Goal: Task Accomplishment & Management: Use online tool/utility

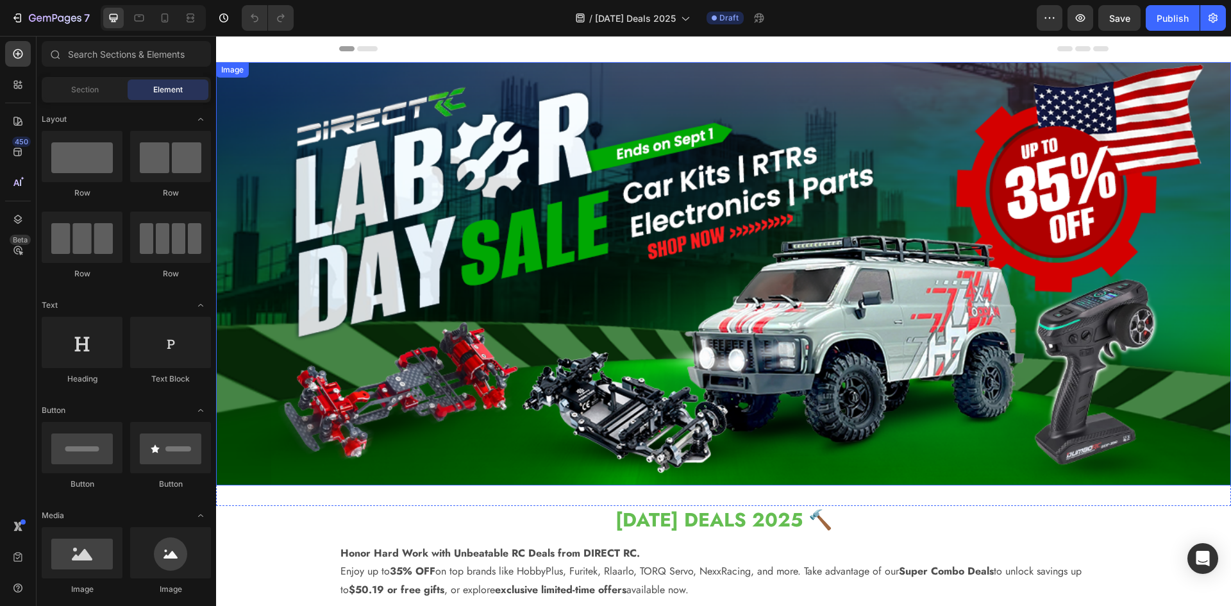
click at [554, 298] on img at bounding box center [723, 273] width 1015 height 423
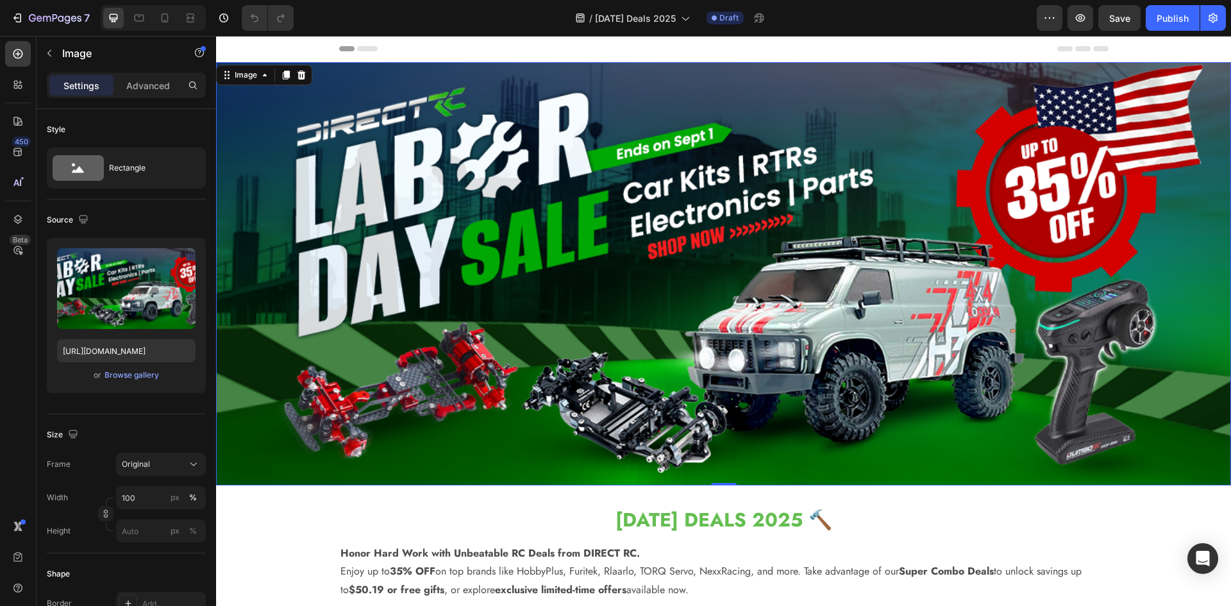
click at [563, 176] on img at bounding box center [723, 273] width 1015 height 423
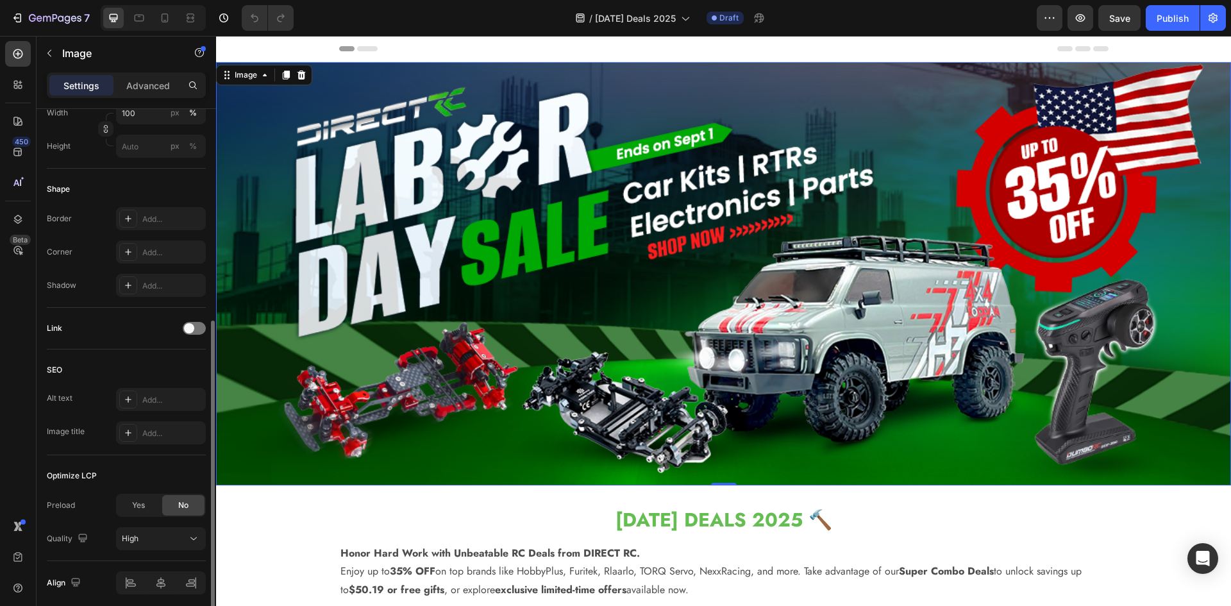
scroll to position [435, 0]
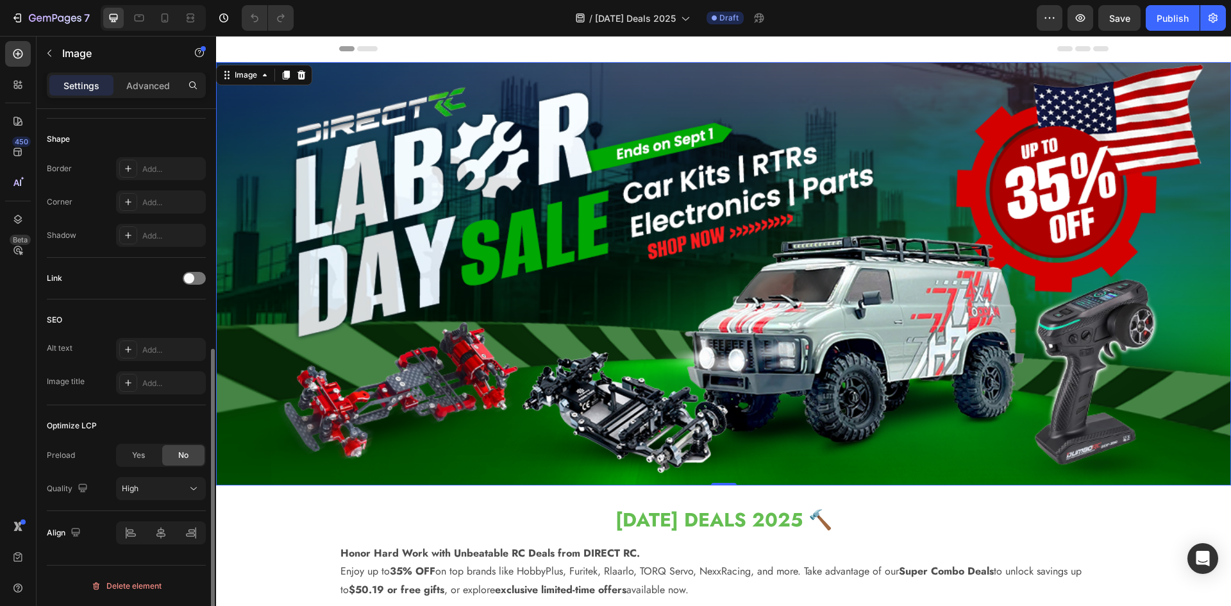
click at [303, 282] on img at bounding box center [723, 273] width 1015 height 423
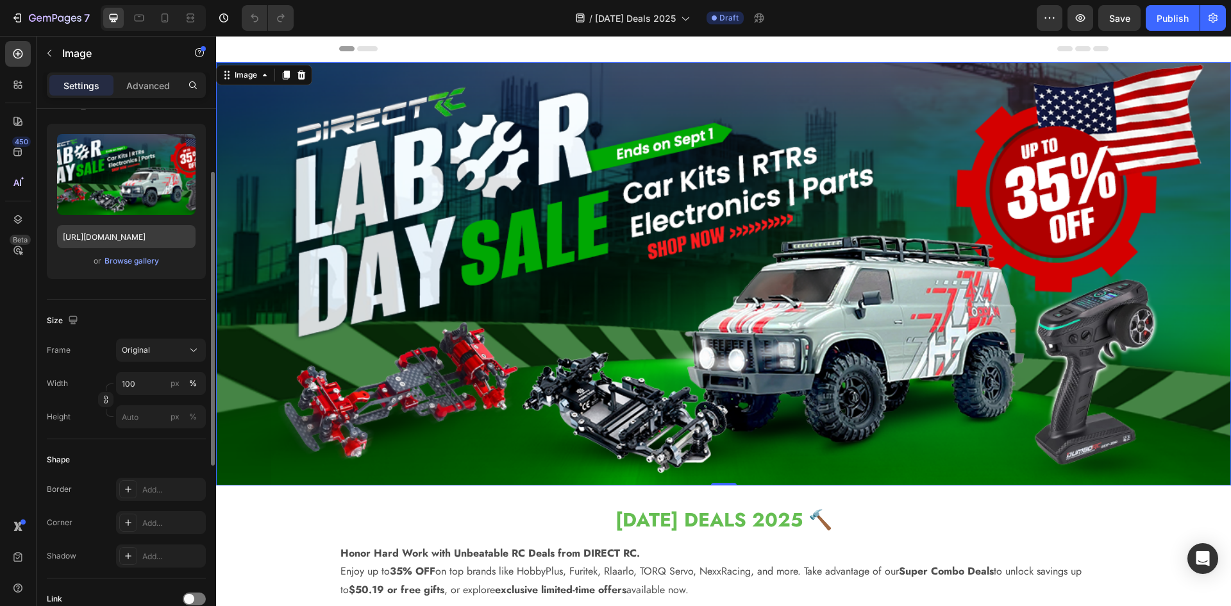
scroll to position [50, 0]
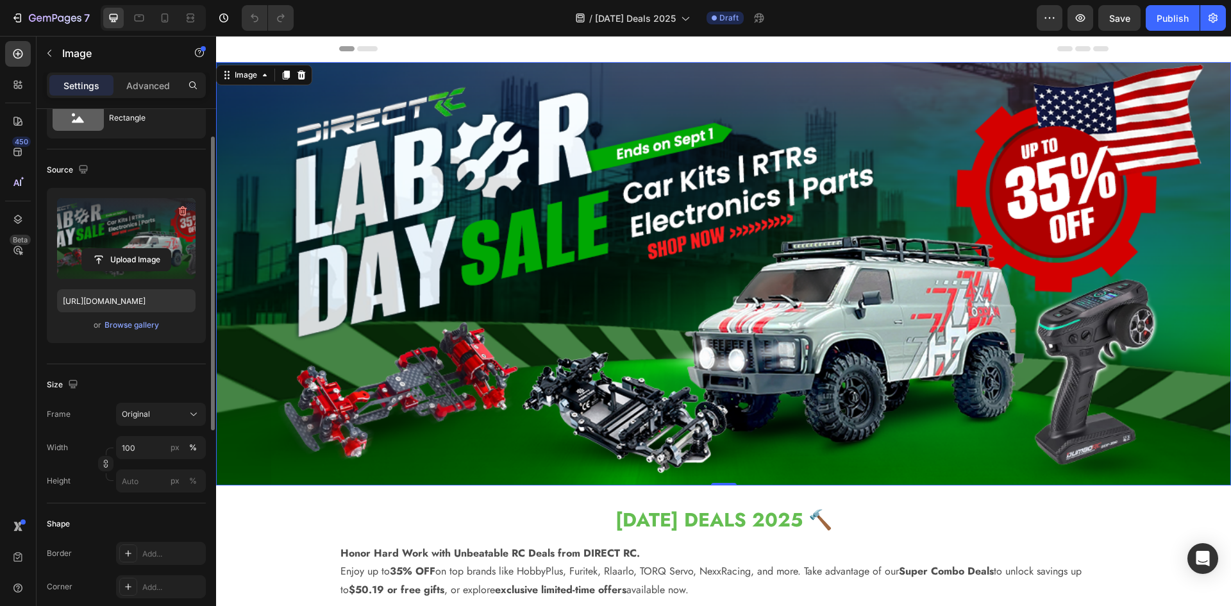
click at [144, 239] on label at bounding box center [126, 238] width 139 height 81
click at [144, 249] on input "file" at bounding box center [126, 260] width 89 height 22
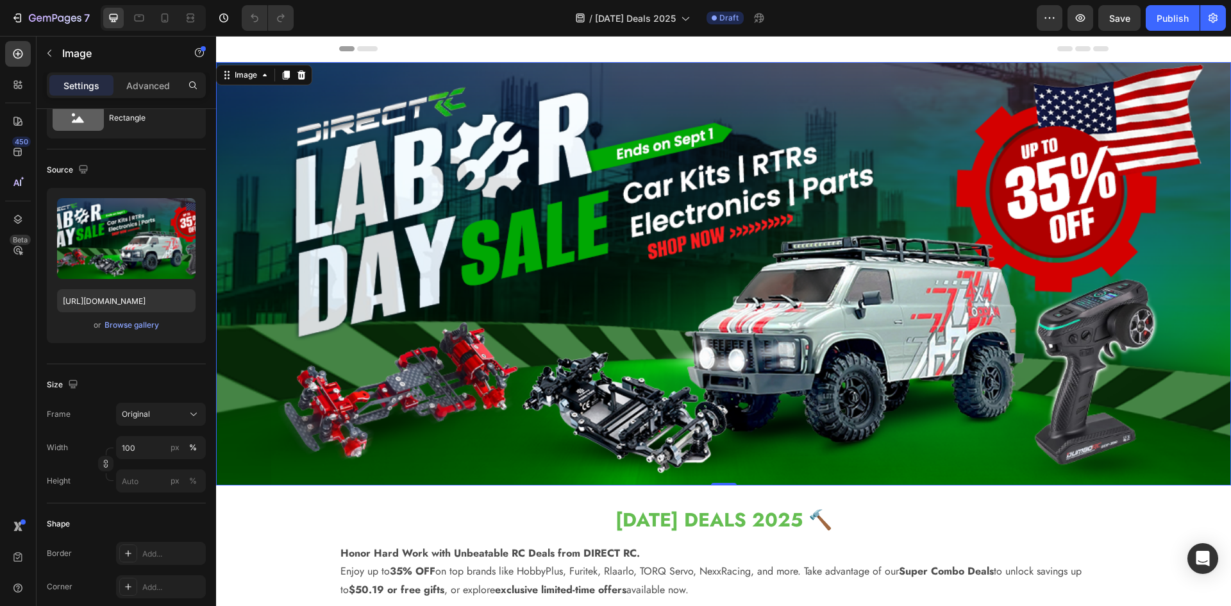
click at [579, 255] on img at bounding box center [723, 273] width 1015 height 423
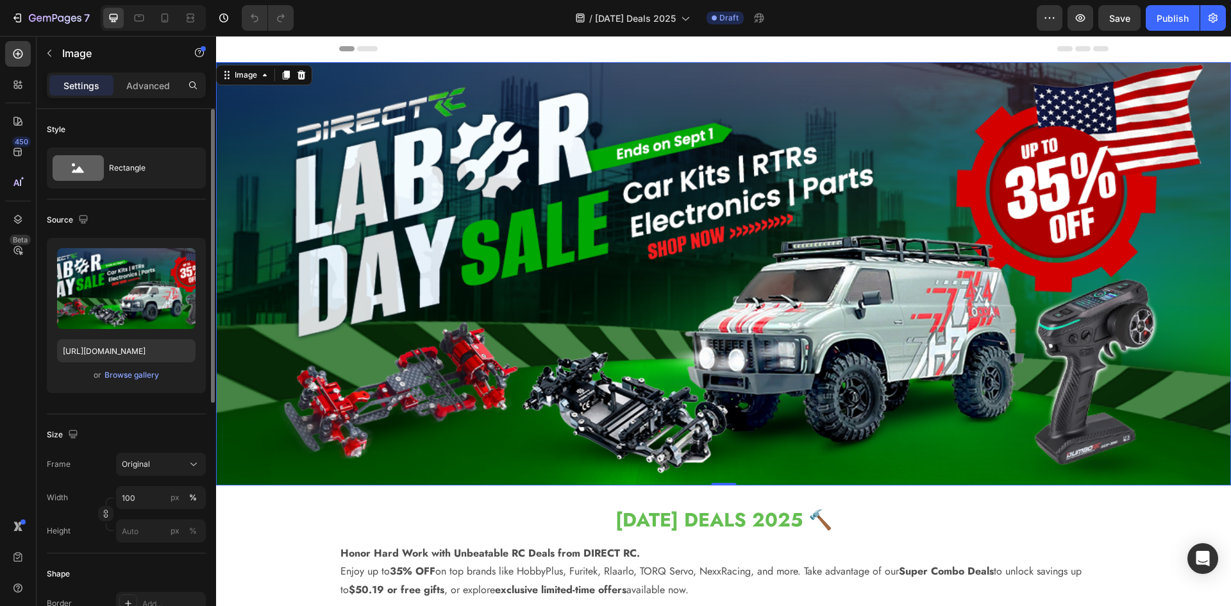
click at [398, 275] on img at bounding box center [723, 273] width 1015 height 423
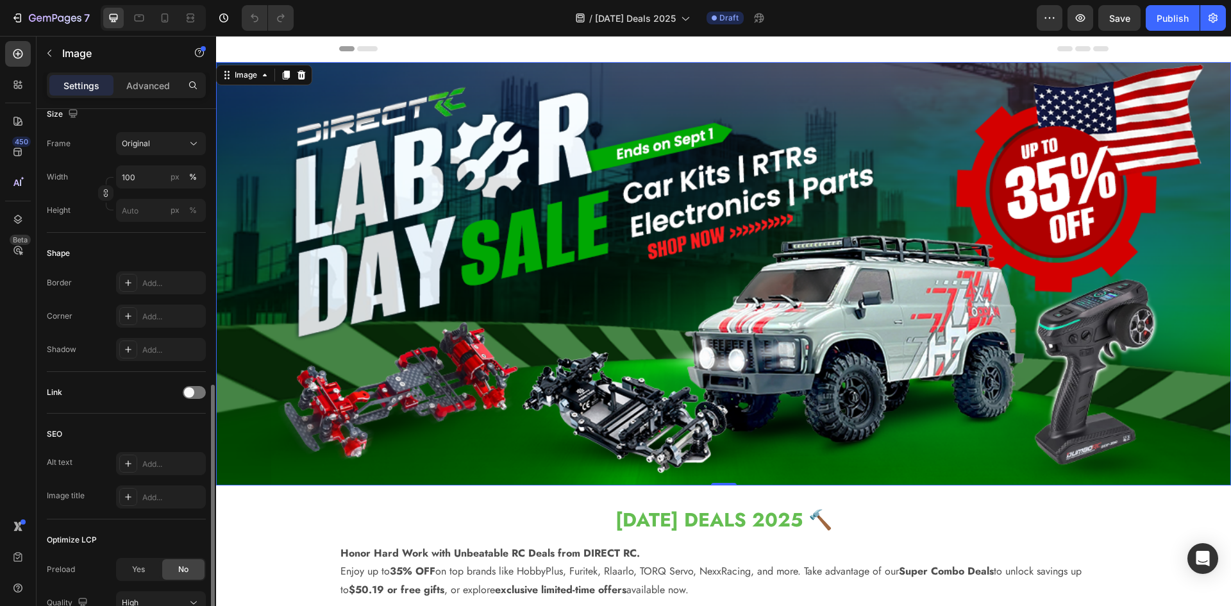
scroll to position [435, 0]
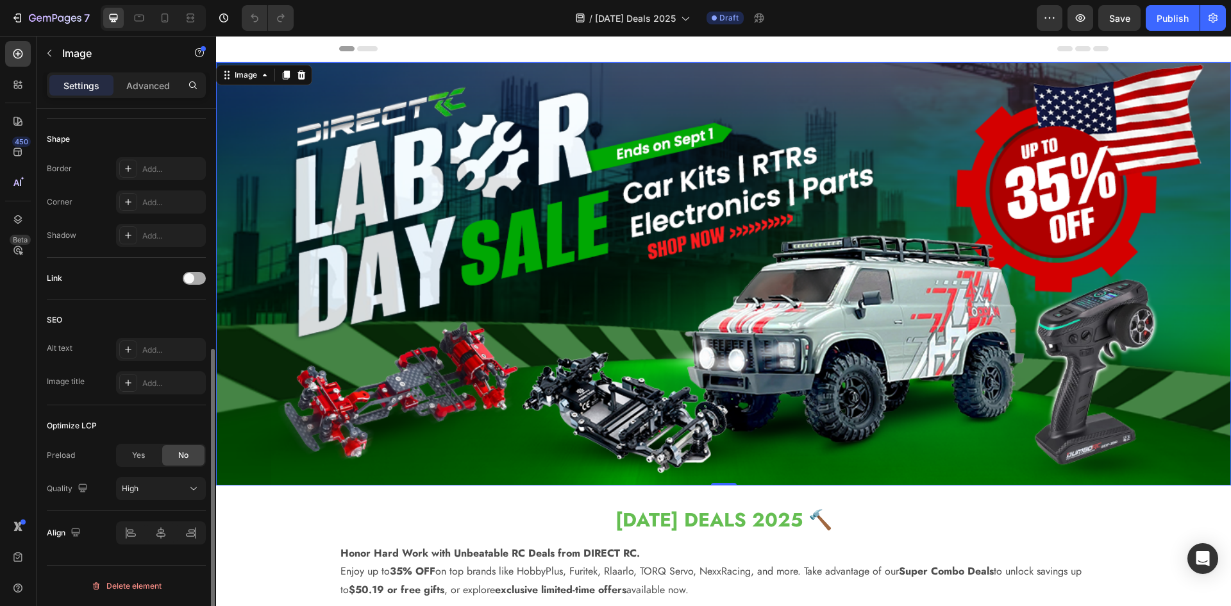
click at [192, 280] on span at bounding box center [189, 278] width 10 height 10
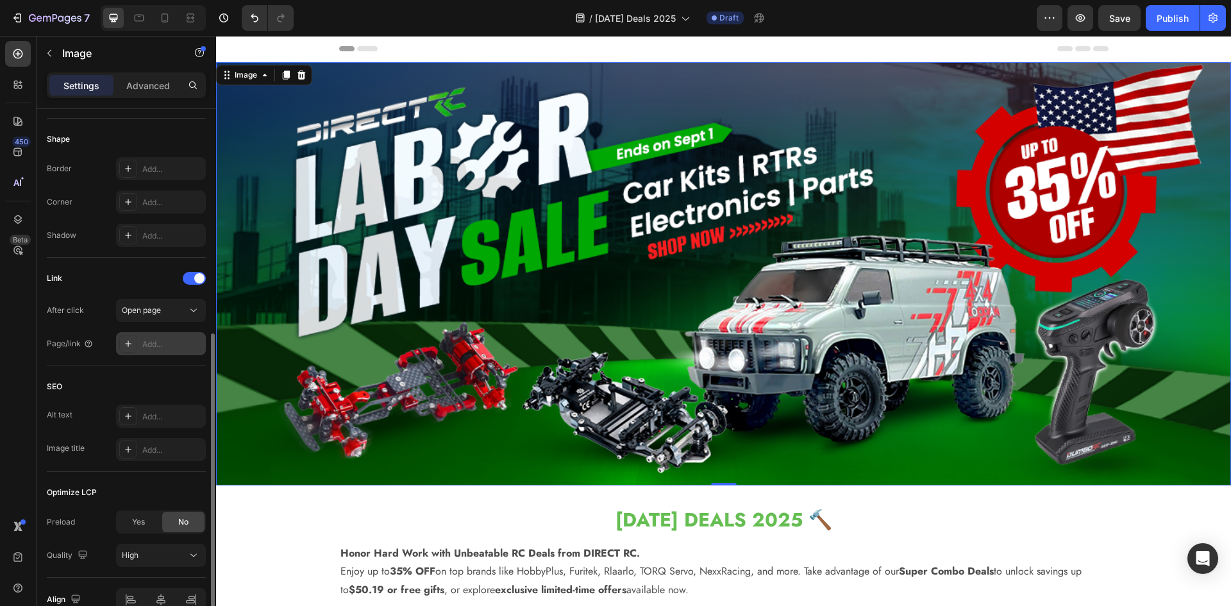
click at [153, 337] on div "Add..." at bounding box center [161, 343] width 90 height 23
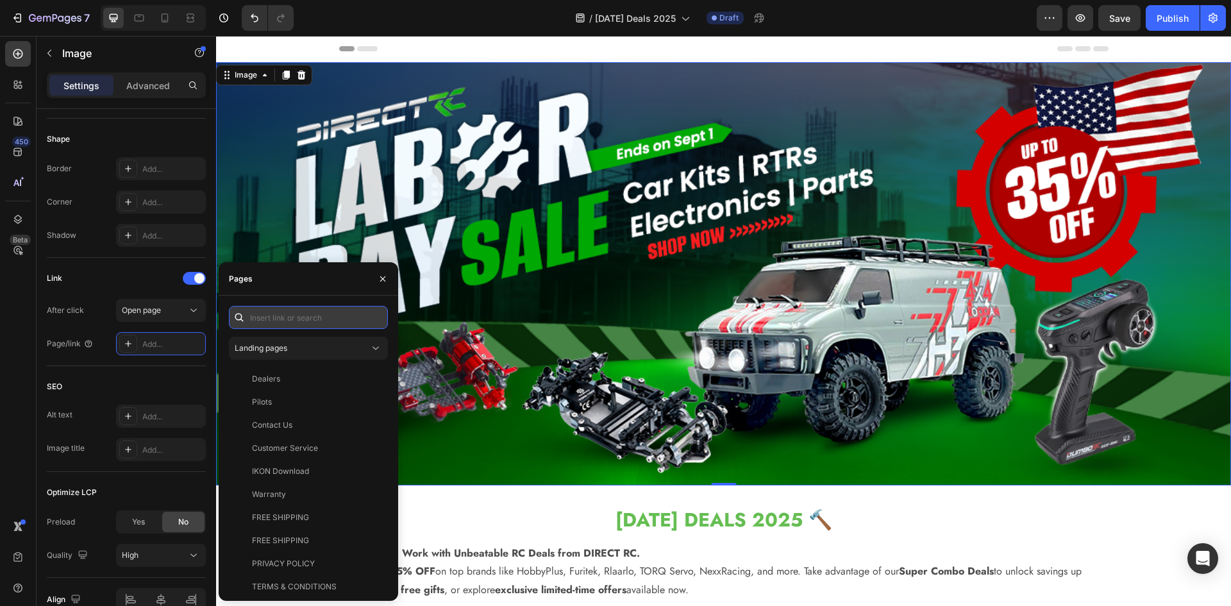
click at [263, 310] on input "text" at bounding box center [308, 317] width 159 height 23
paste input "[DATE] Deals 2025"
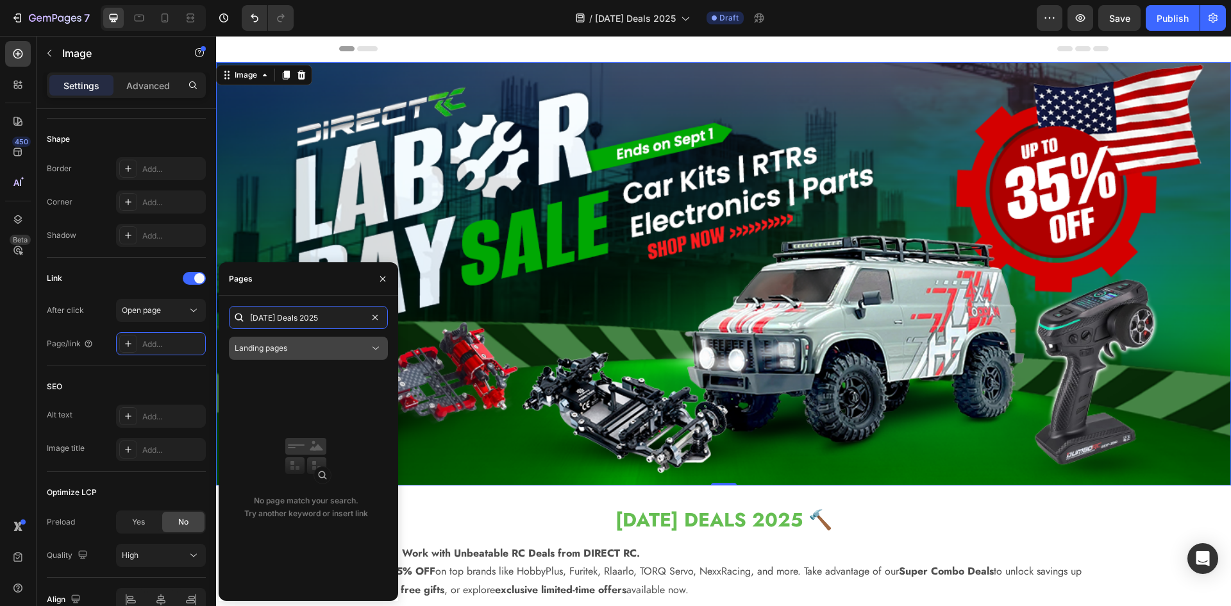
type input "[DATE] Deals 2025"
click at [278, 346] on span "Landing pages" at bounding box center [261, 348] width 53 height 10
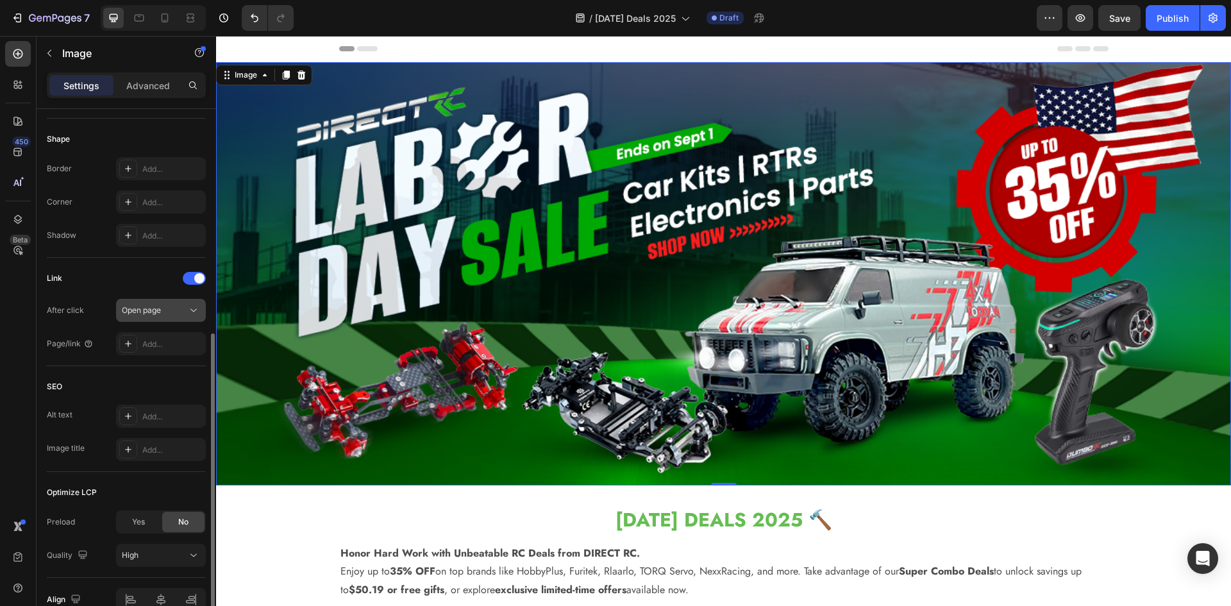
click at [192, 310] on icon at bounding box center [193, 310] width 6 height 3
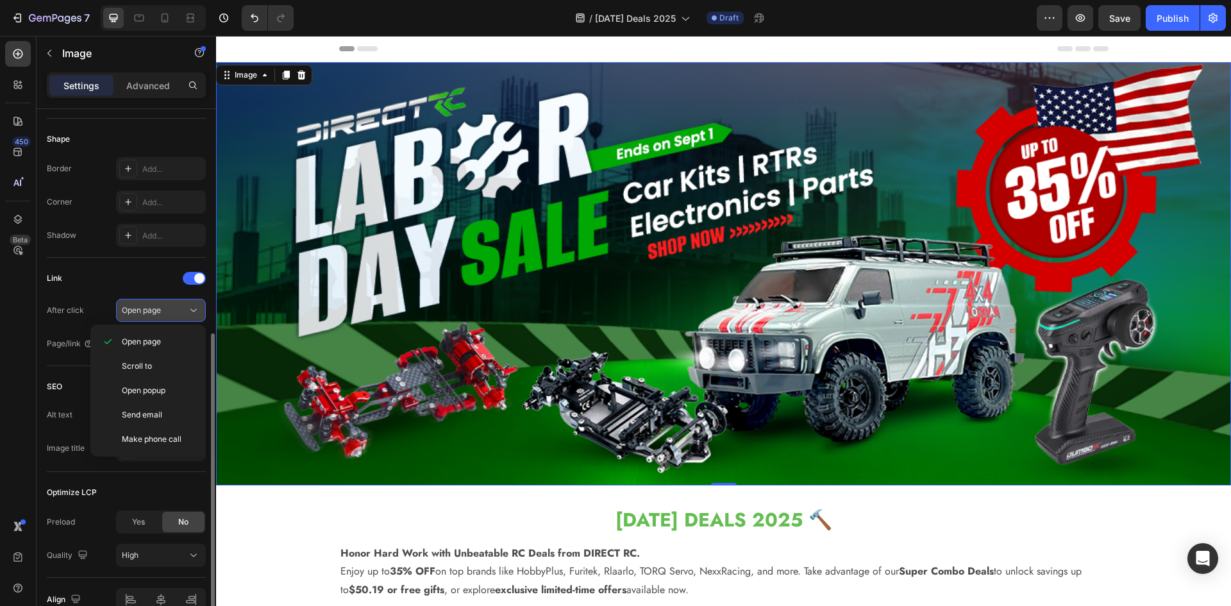
click at [192, 310] on icon at bounding box center [193, 310] width 6 height 3
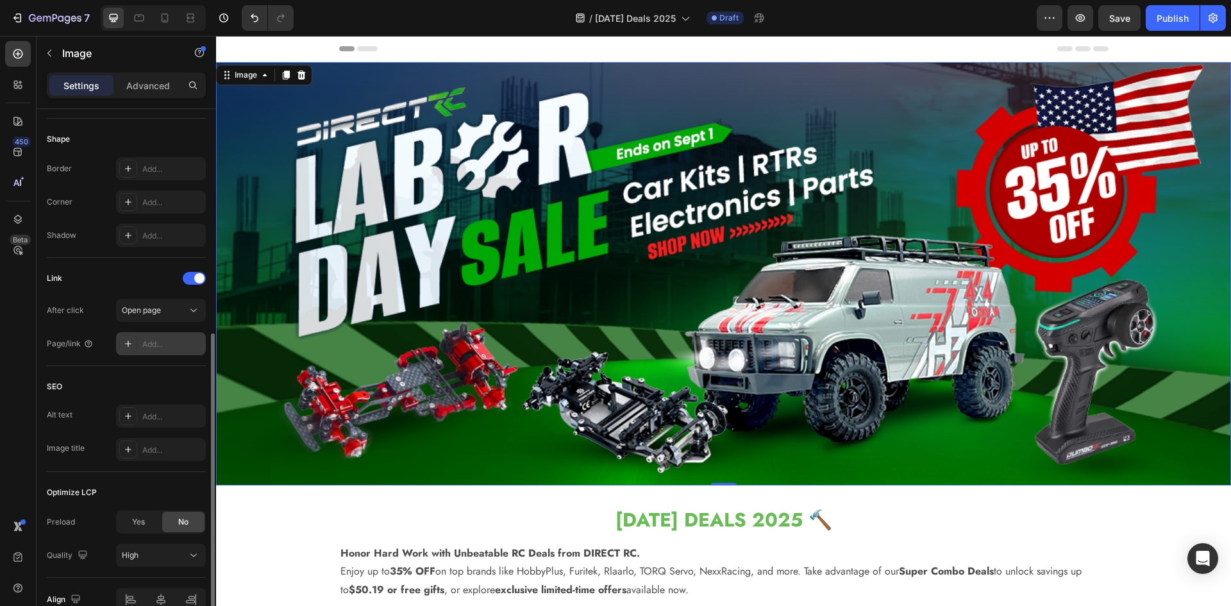
click at [126, 342] on icon at bounding box center [128, 344] width 10 height 10
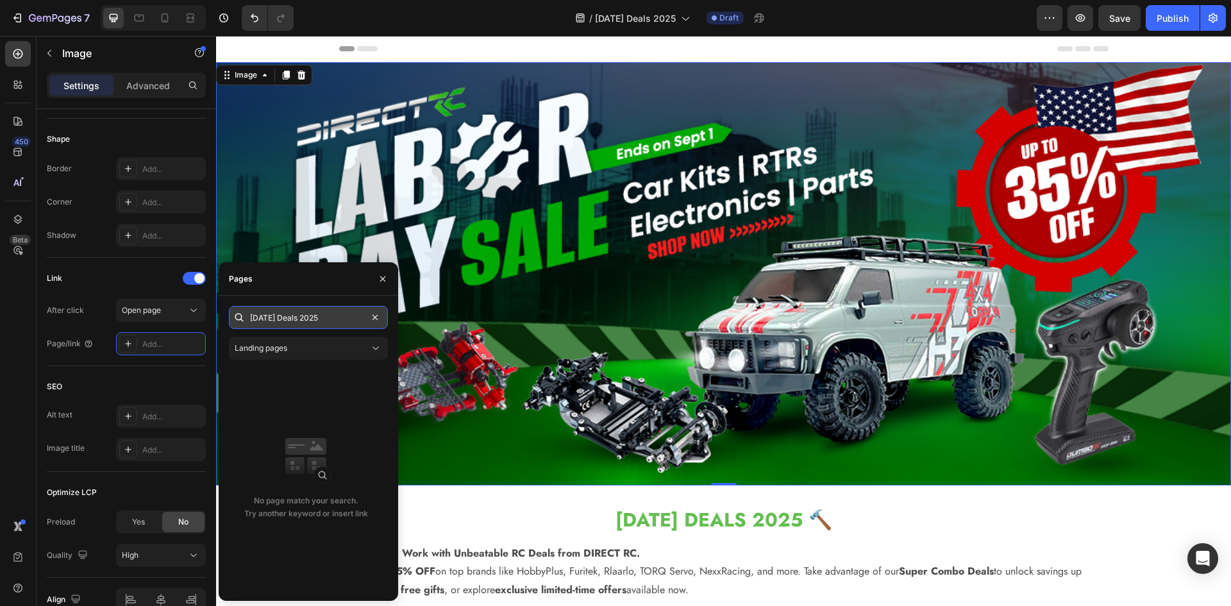
click at [286, 316] on input "[DATE] Deals 2025" at bounding box center [308, 317] width 159 height 23
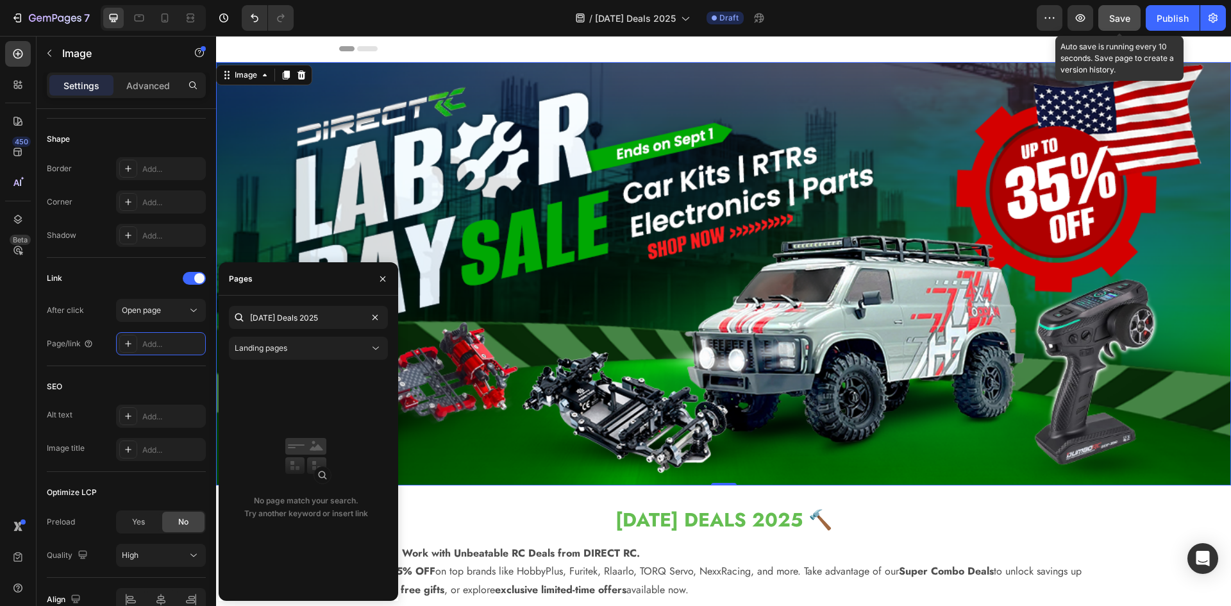
click at [1111, 19] on span "Save" at bounding box center [1120, 18] width 21 height 11
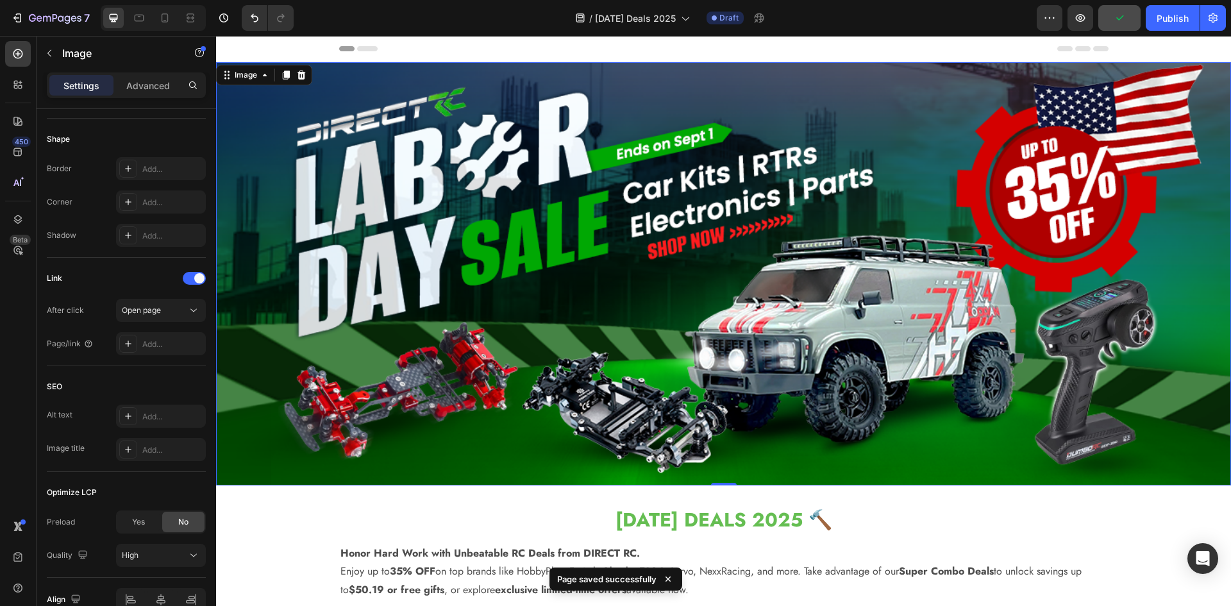
click at [995, 176] on img at bounding box center [723, 273] width 1015 height 423
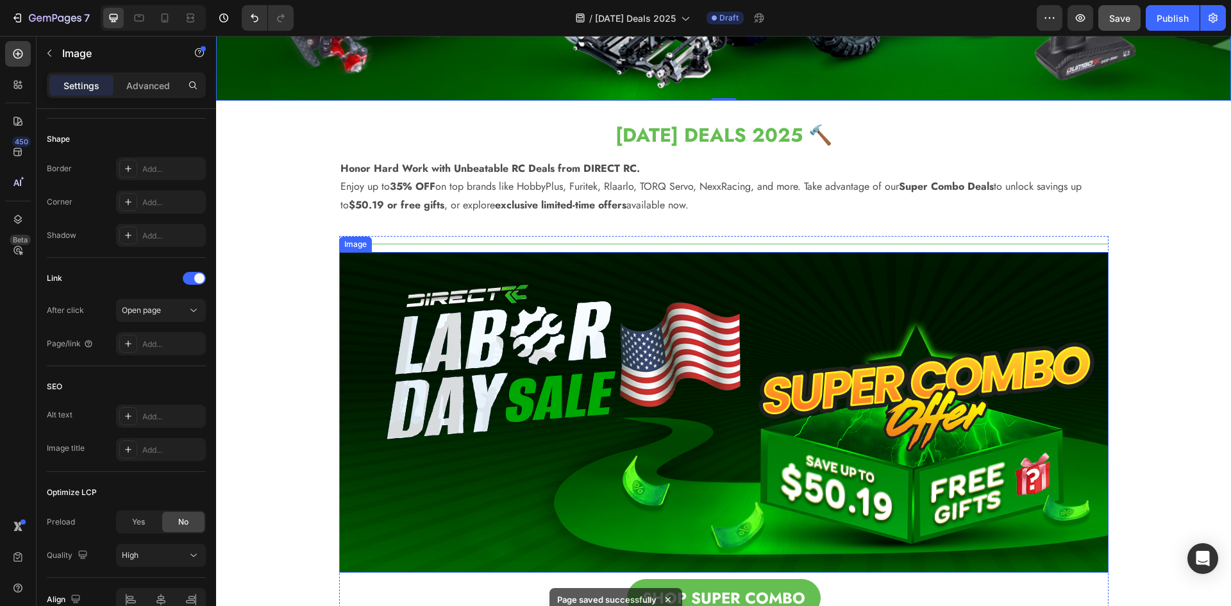
scroll to position [449, 0]
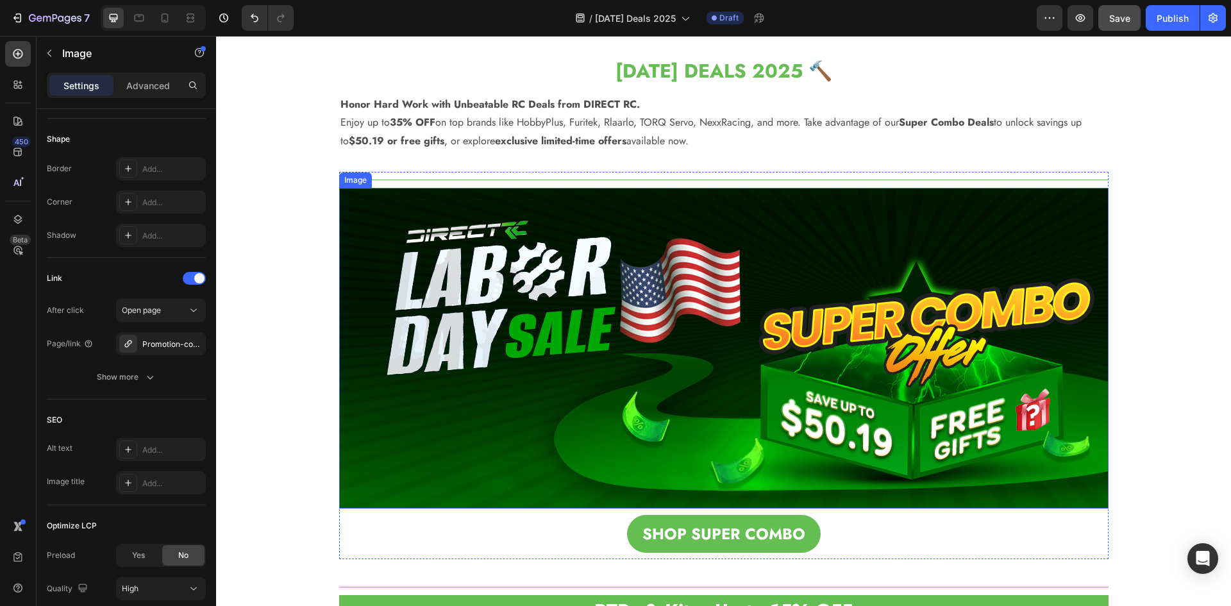
click at [596, 394] on img at bounding box center [724, 348] width 770 height 321
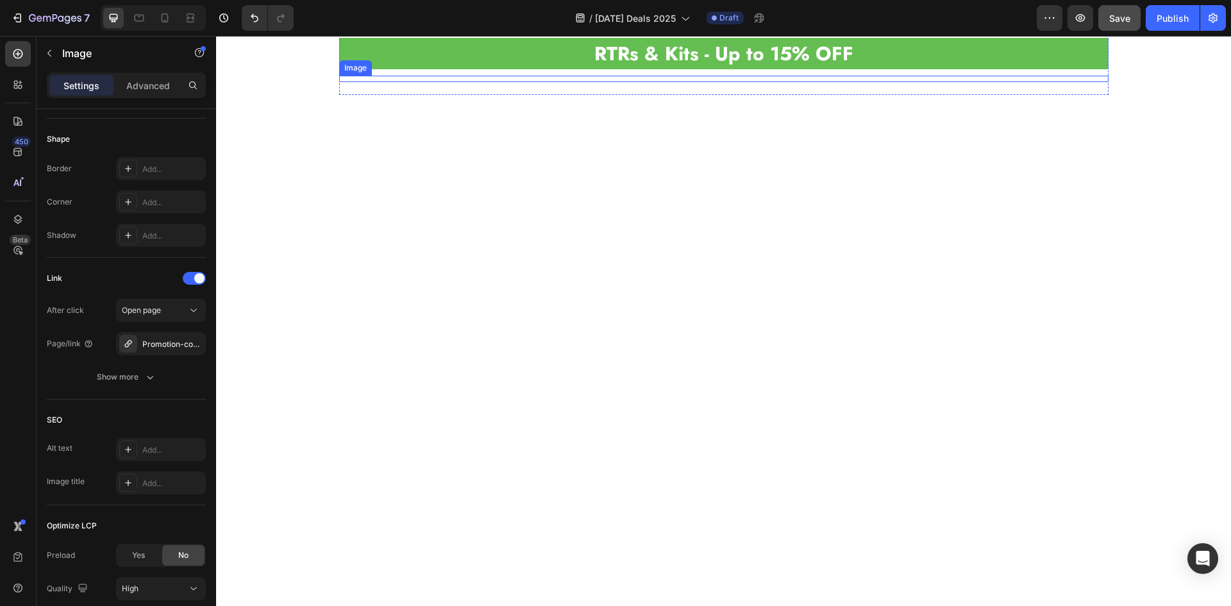
scroll to position [1026, 0]
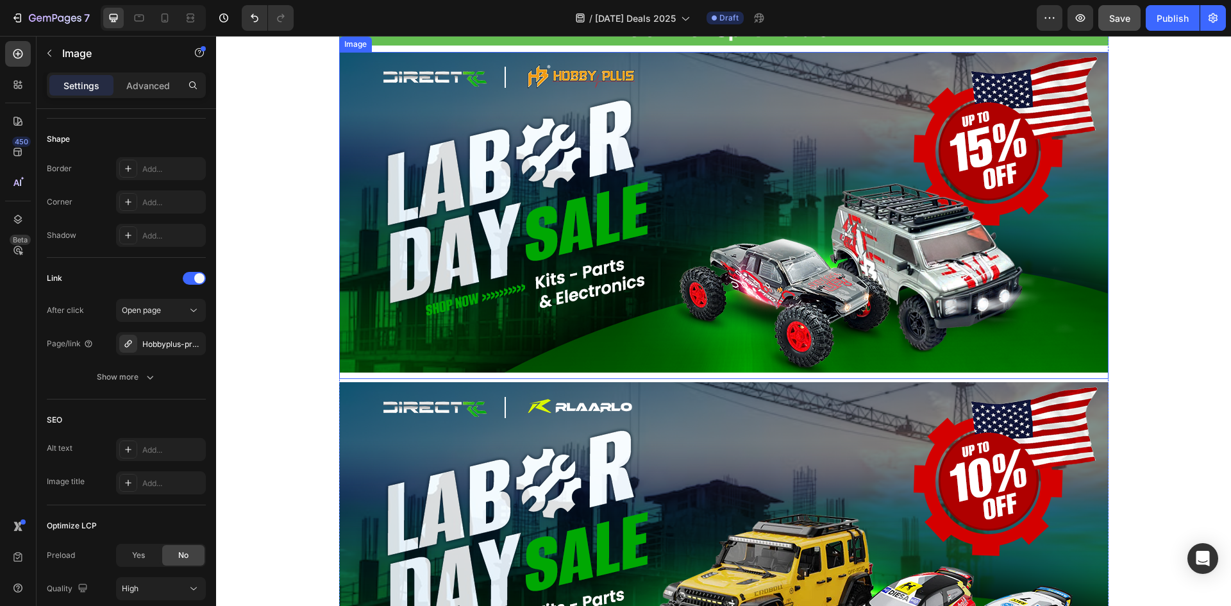
click at [619, 309] on img at bounding box center [724, 212] width 770 height 321
click at [189, 346] on icon "button" at bounding box center [192, 344] width 10 height 10
click at [176, 345] on div "Hobbyplus-promotable" at bounding box center [160, 345] width 37 height 12
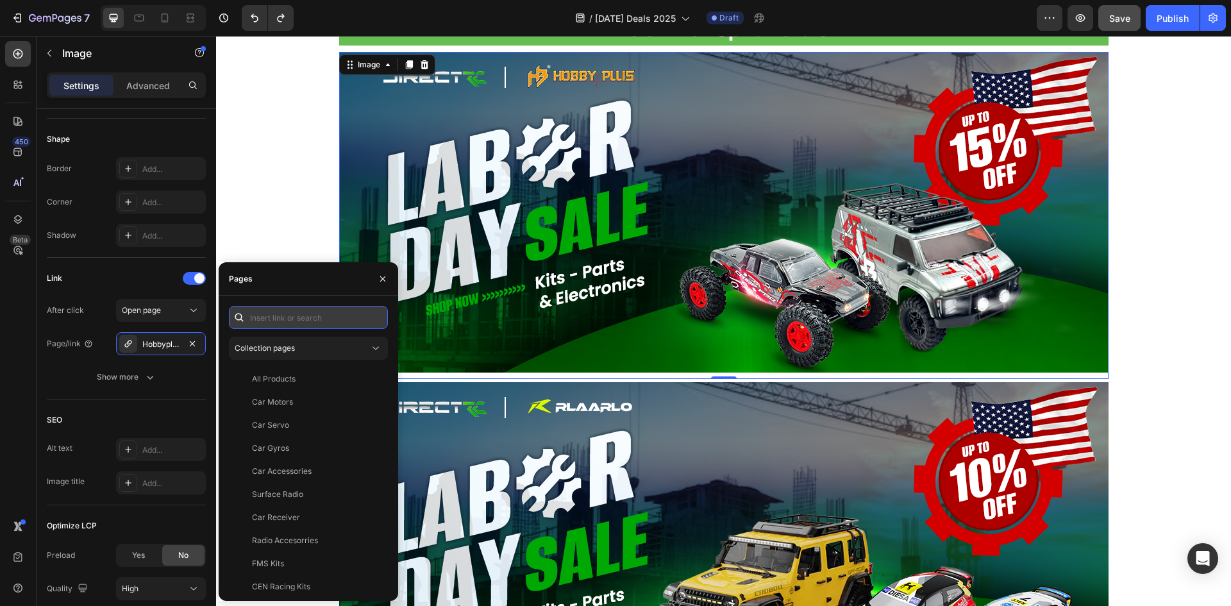
click at [271, 314] on input "text" at bounding box center [308, 317] width 159 height 23
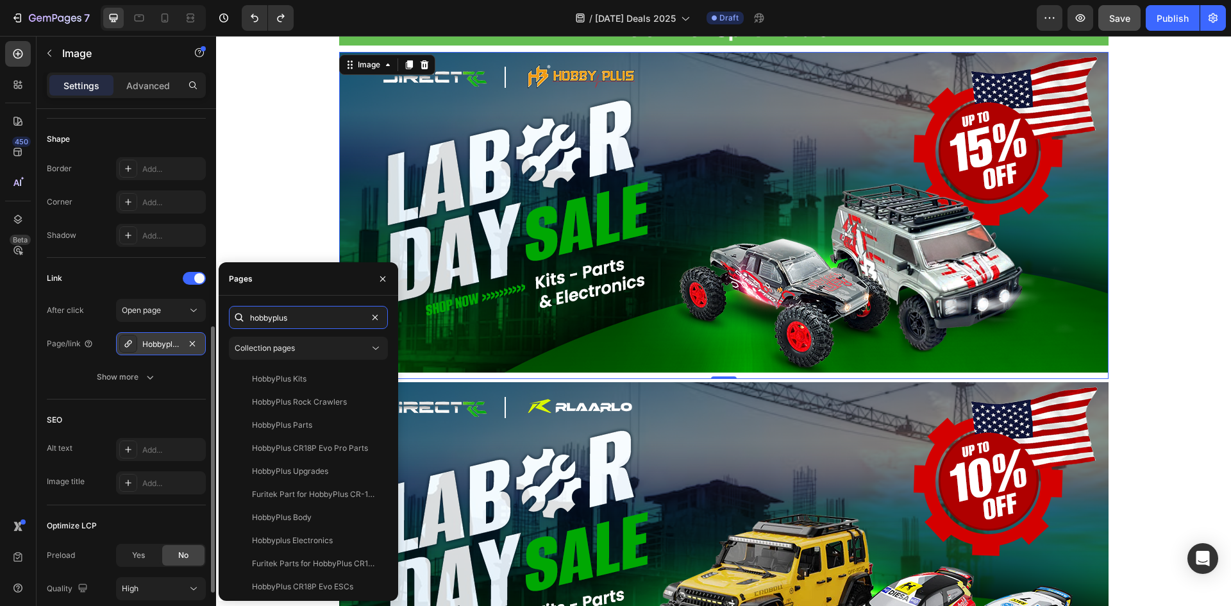
type input "hobbyplus"
click at [169, 346] on div "Hobbyplus Promotable" at bounding box center [160, 345] width 37 height 12
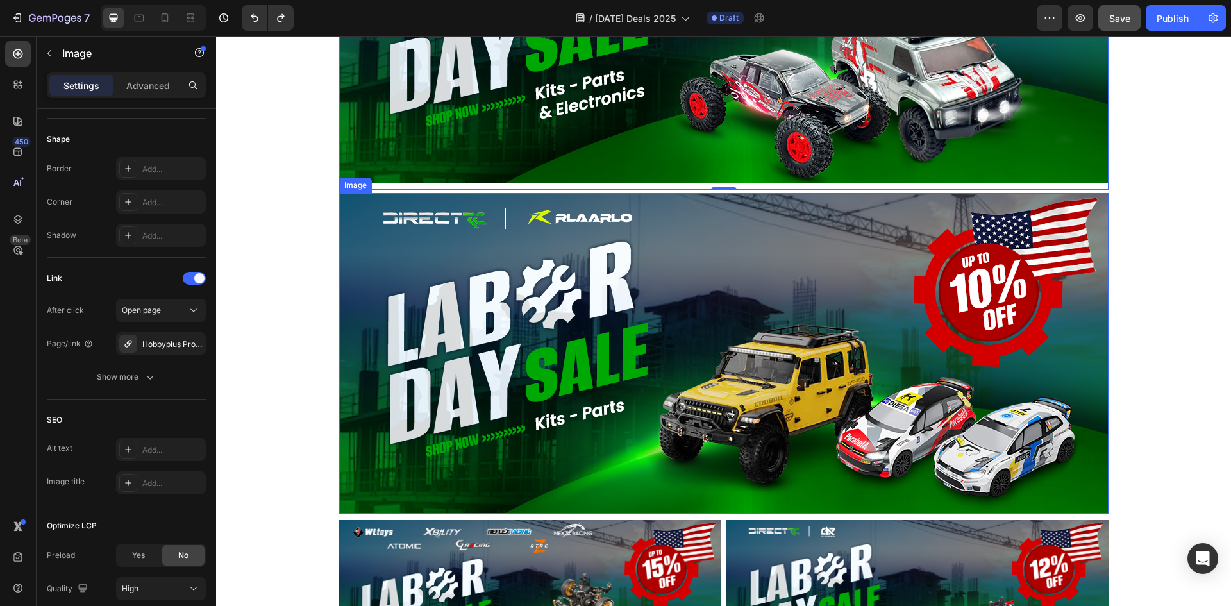
scroll to position [1219, 0]
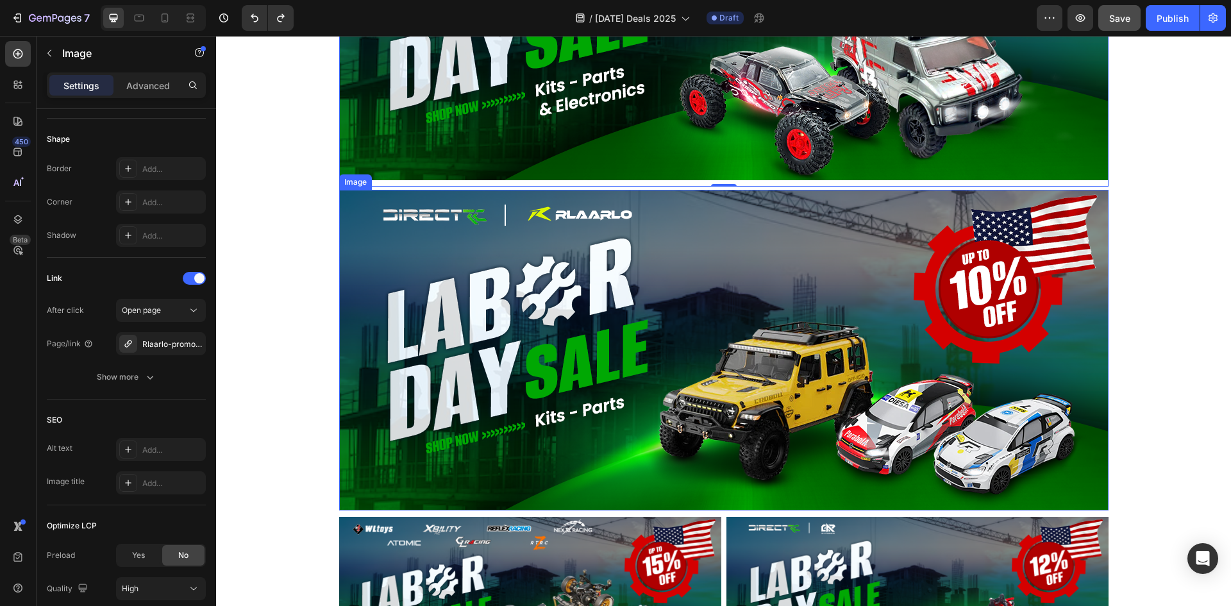
click at [553, 422] on img at bounding box center [724, 350] width 770 height 321
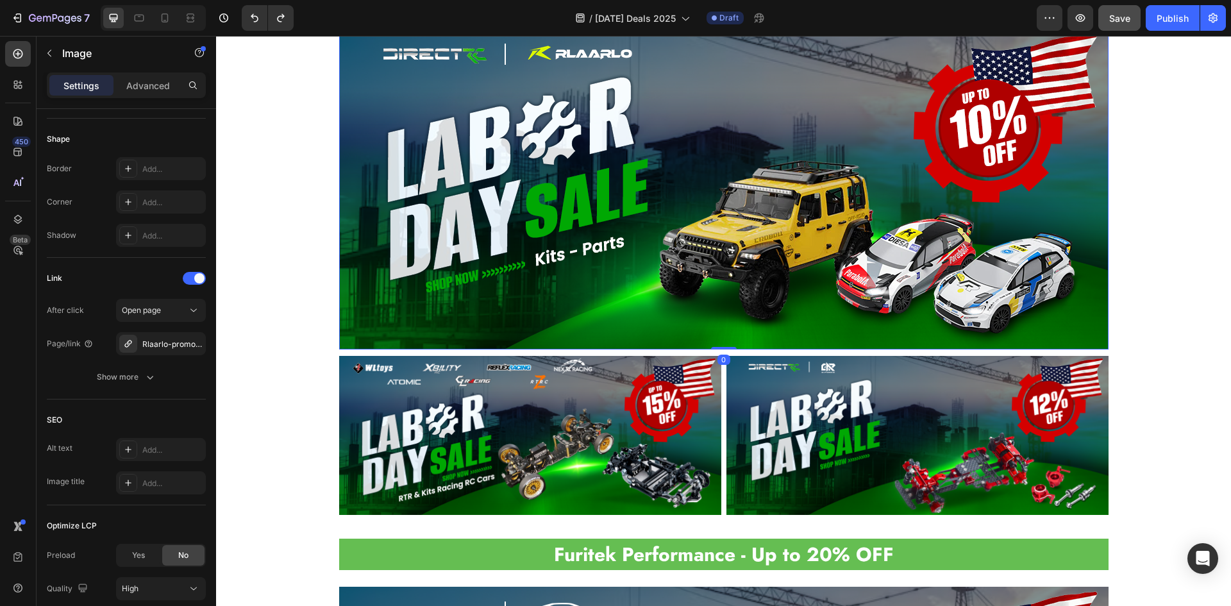
scroll to position [1411, 0]
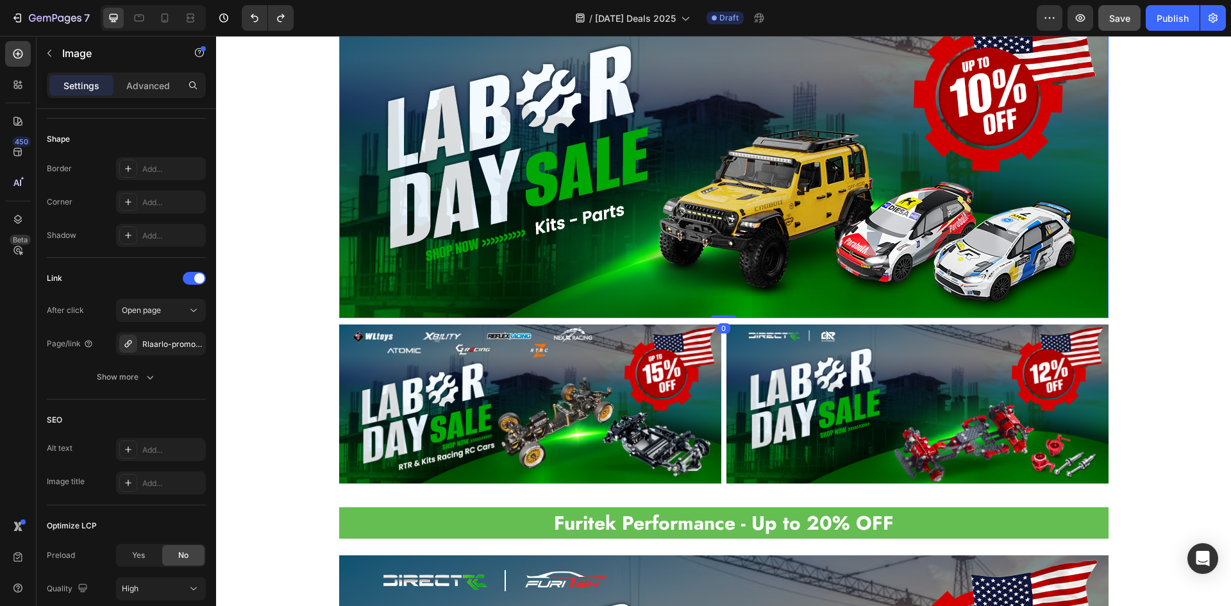
click at [546, 429] on img at bounding box center [530, 404] width 382 height 159
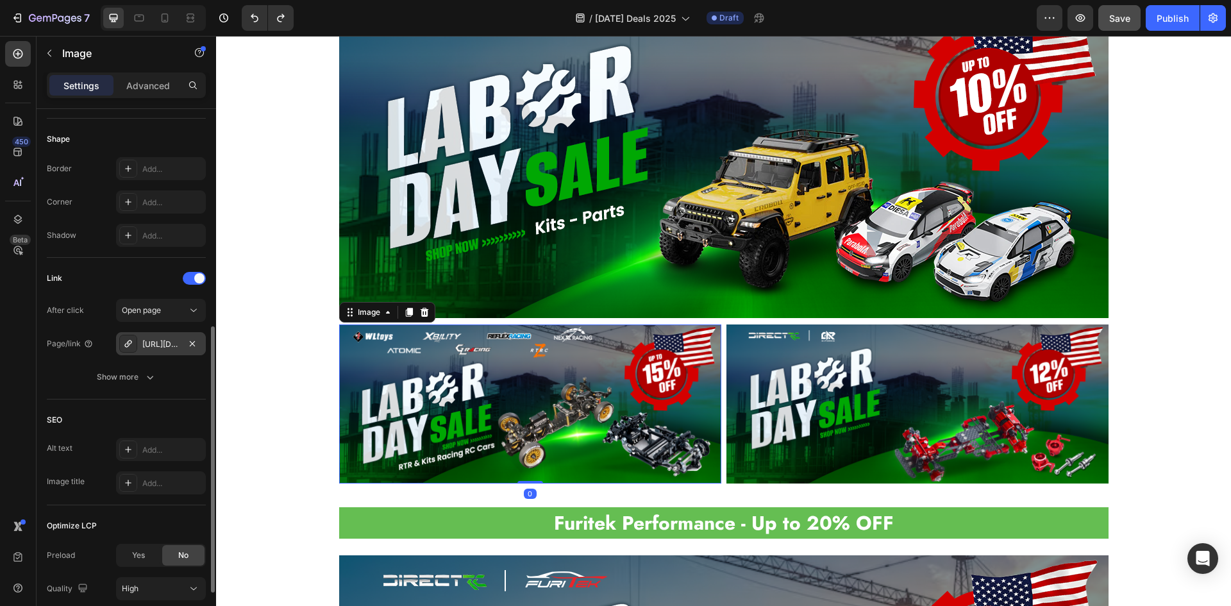
click at [167, 346] on div "https://directrc.com/losi-promotable" at bounding box center [160, 345] width 37 height 12
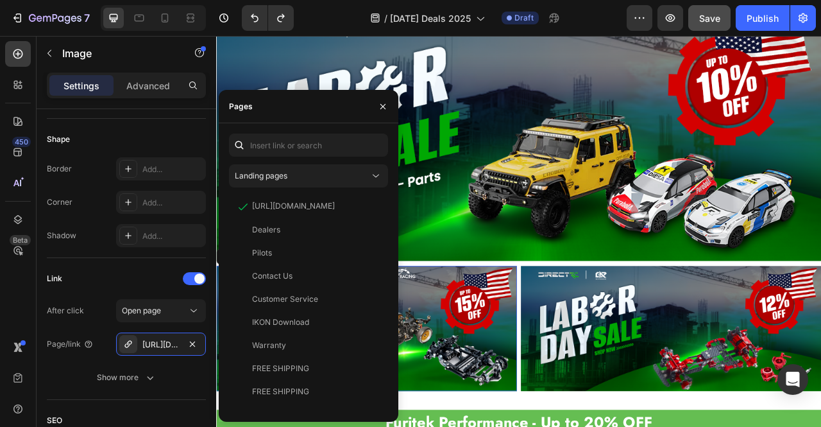
scroll to position [1406, 0]
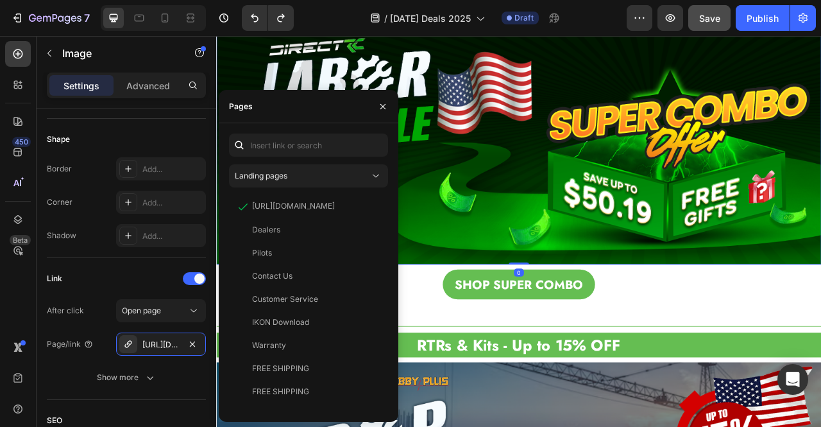
click at [633, 140] on img at bounding box center [601, 166] width 770 height 321
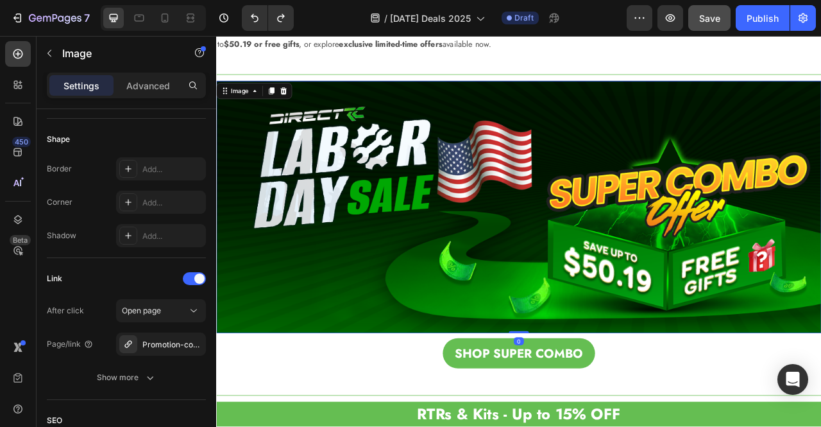
scroll to position [119, 0]
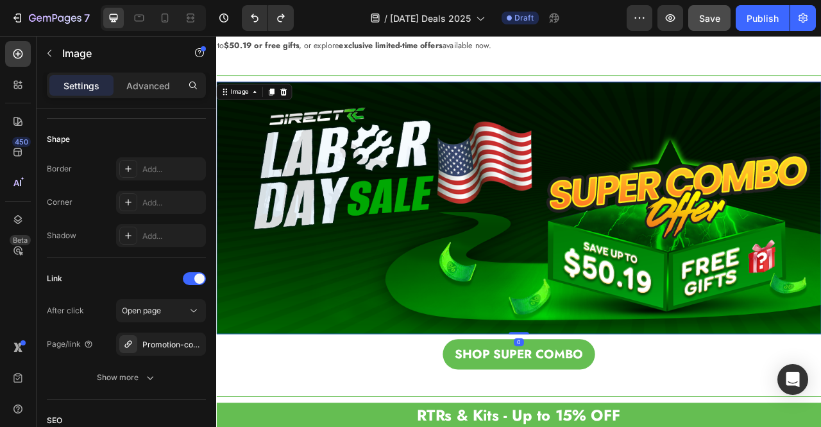
click at [587, 165] on img at bounding box center [601, 254] width 770 height 321
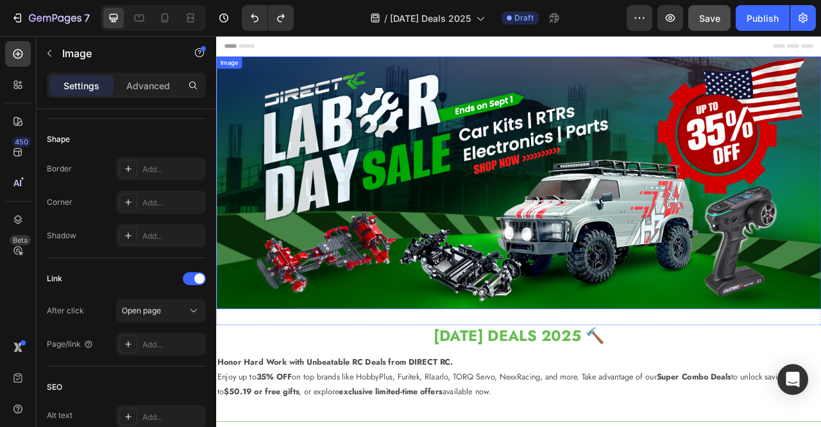
click at [598, 160] on img at bounding box center [601, 222] width 770 height 321
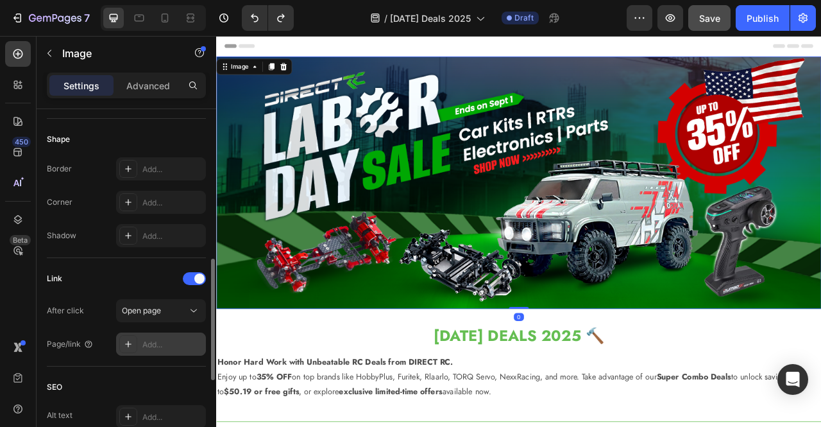
click at [164, 339] on div "Add..." at bounding box center [172, 345] width 60 height 12
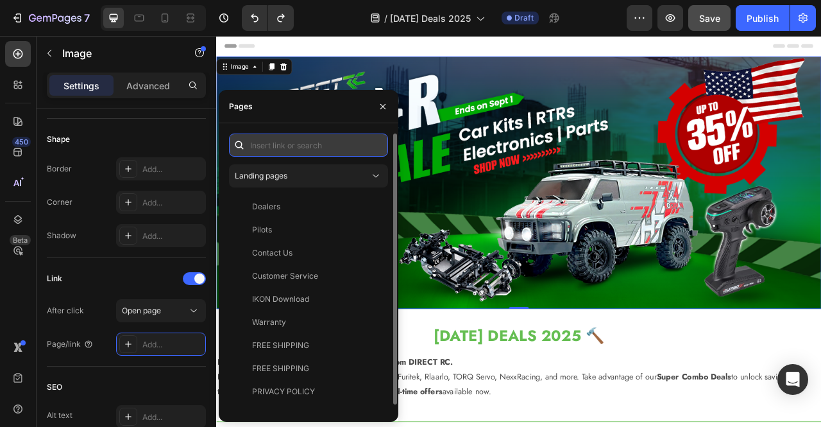
click at [295, 141] on input "text" at bounding box center [308, 144] width 159 height 23
paste input "https://directrc.com/collections/car-promotable"
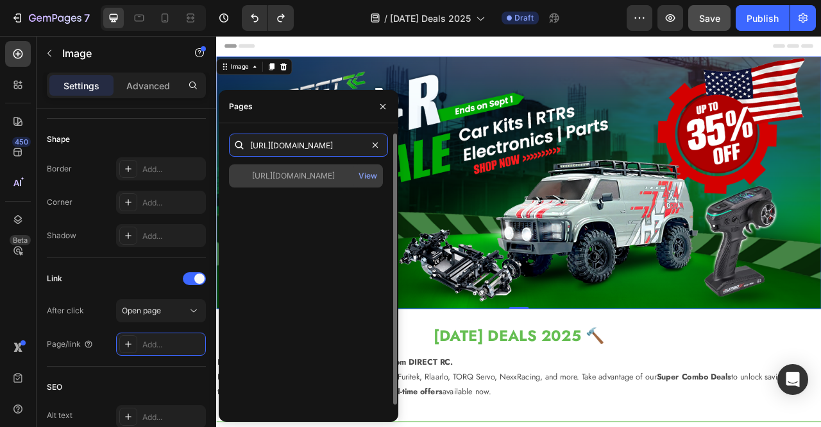
type input "https://directrc.com/collections/car-promotable"
click at [301, 182] on div "https://directrc.com/collections/car-promotable View" at bounding box center [306, 175] width 154 height 23
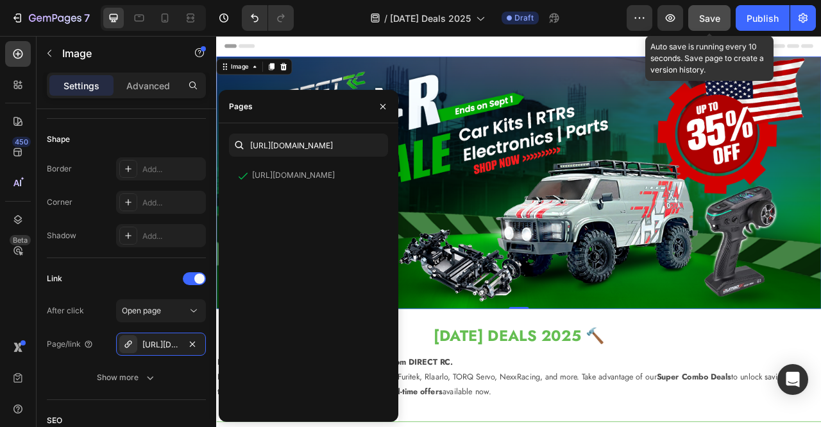
click at [714, 16] on span "Save" at bounding box center [709, 18] width 21 height 11
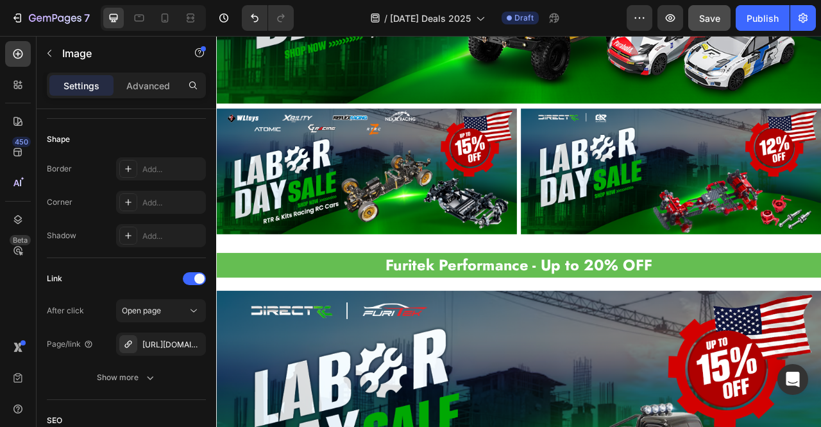
scroll to position [1483, 0]
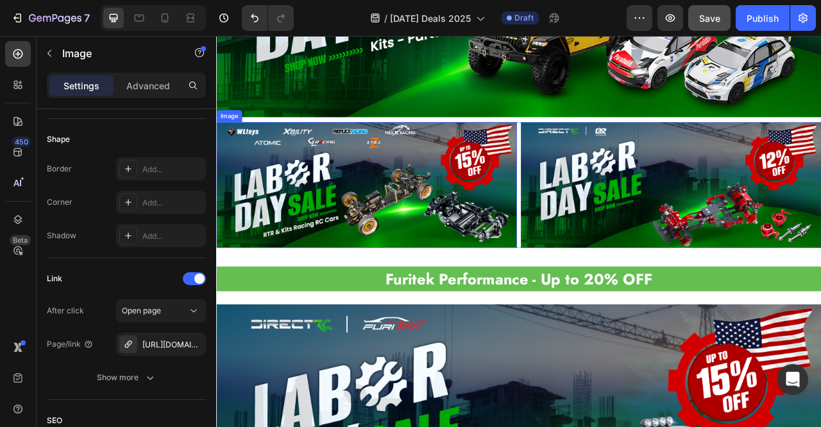
click at [548, 235] on img at bounding box center [407, 225] width 382 height 159
click at [497, 237] on img at bounding box center [407, 225] width 382 height 159
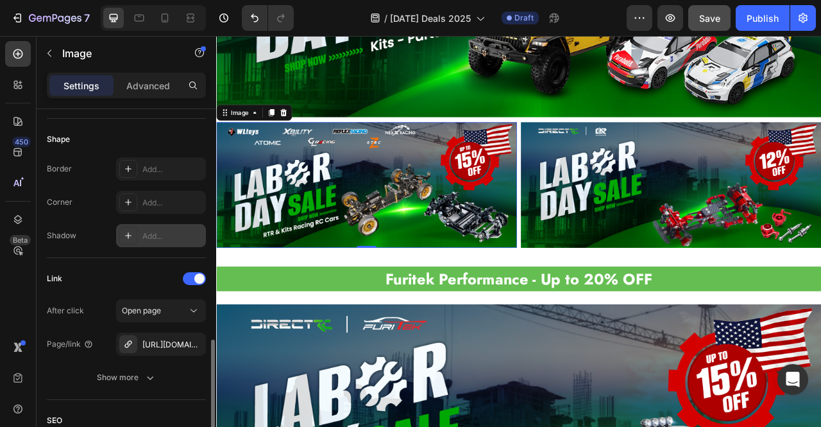
scroll to position [499, 0]
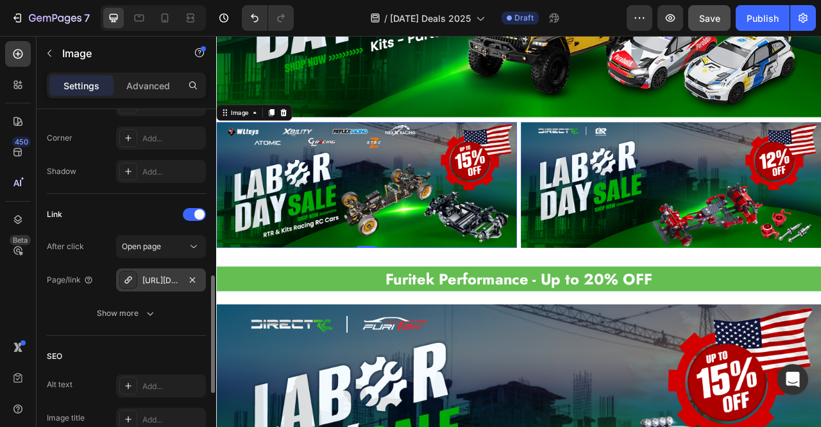
click at [165, 282] on div "https://directrc.com/losi-promotable" at bounding box center [160, 281] width 37 height 12
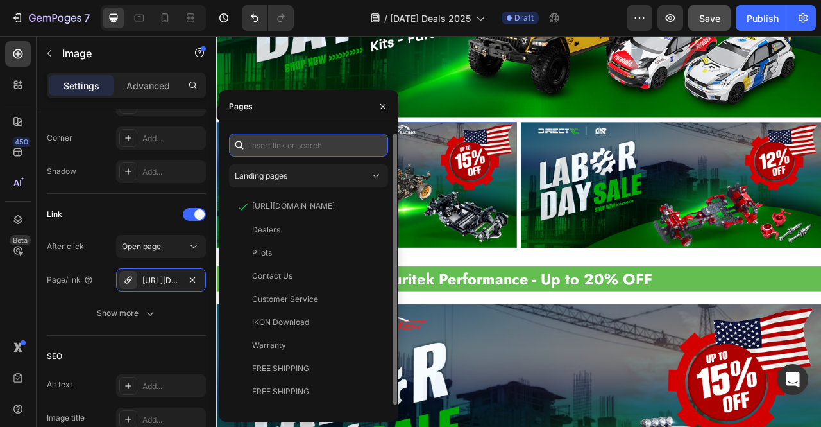
click at [301, 147] on input "text" at bounding box center [308, 144] width 159 height 23
paste input "Racing Cars Promotable"
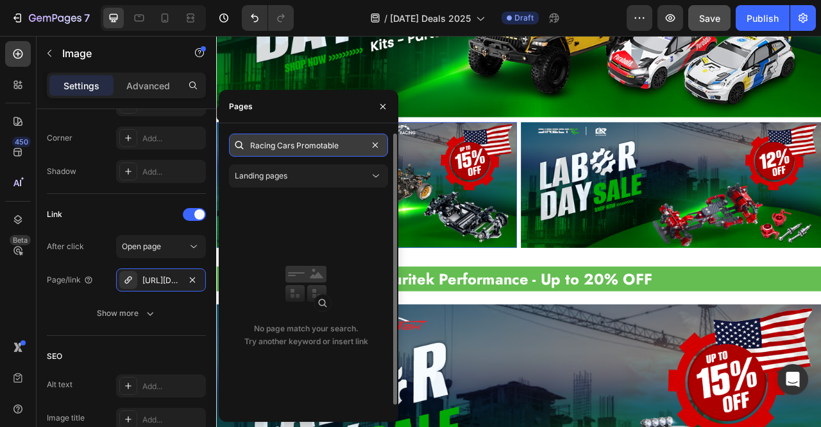
click at [342, 139] on input "Racing Cars Promotable" at bounding box center [308, 144] width 159 height 23
paste input "https://directrc.com/collections/racing-drift-cars-p"
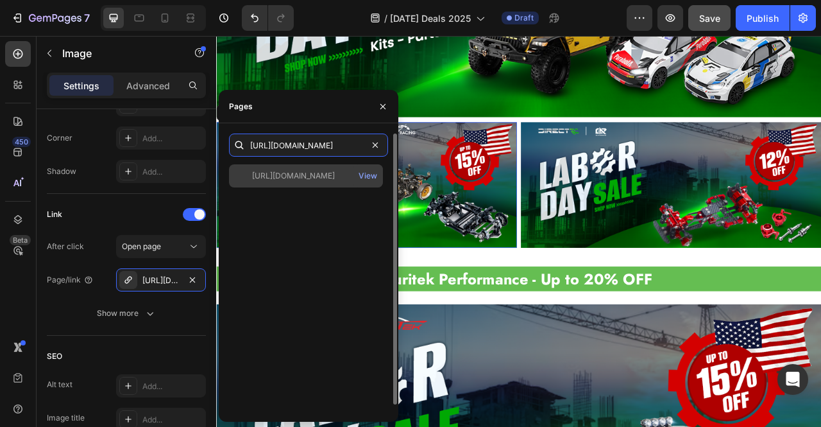
type input "https://directrc.com/collections/racing-drift-cars-promotable"
click at [322, 175] on div "https://directrc.com/collections/racing-drift-cars-promotable" at bounding box center [293, 176] width 83 height 12
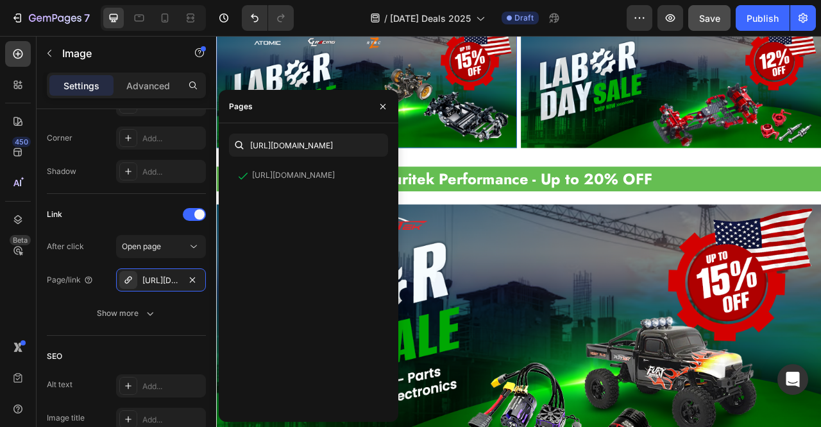
scroll to position [1611, 0]
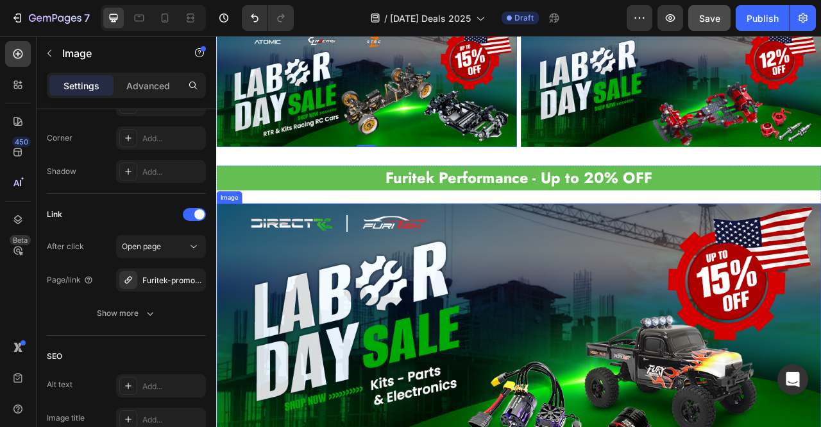
click at [589, 267] on img at bounding box center [601, 409] width 770 height 321
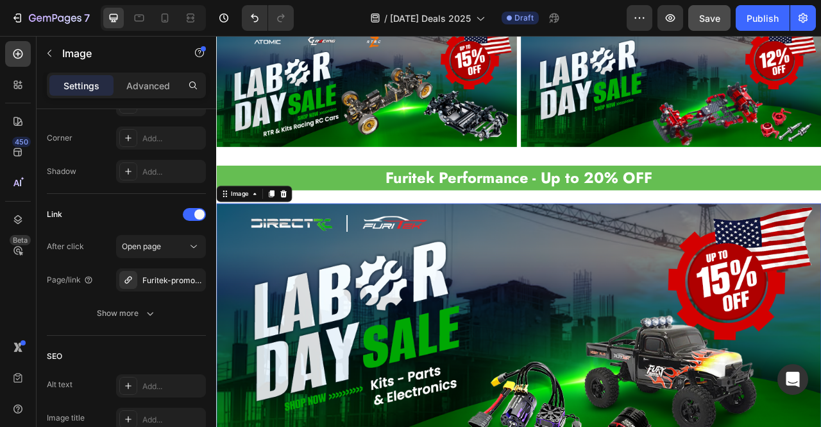
click at [598, 401] on img at bounding box center [601, 409] width 770 height 321
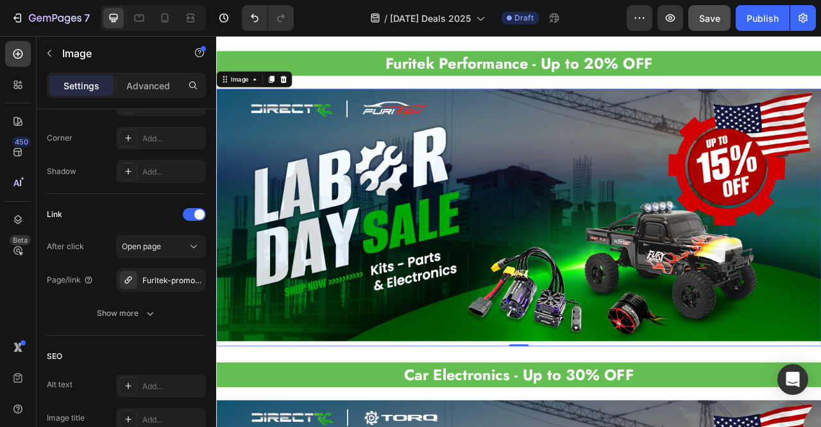
scroll to position [1803, 0]
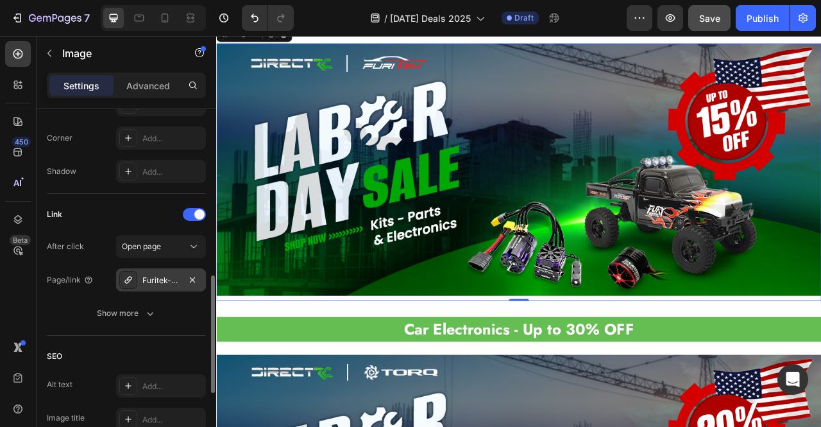
click at [169, 284] on div "Furitek-promotable" at bounding box center [161, 279] width 90 height 23
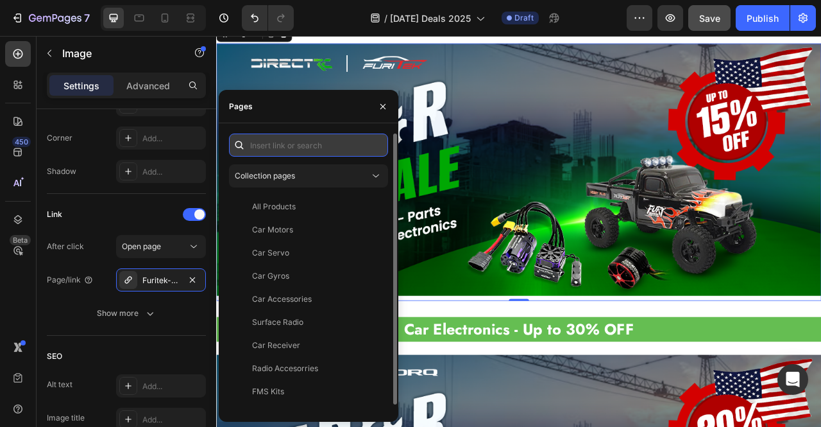
click at [292, 140] on input "text" at bounding box center [308, 144] width 159 height 23
paste input "Furitek Cars promotable"
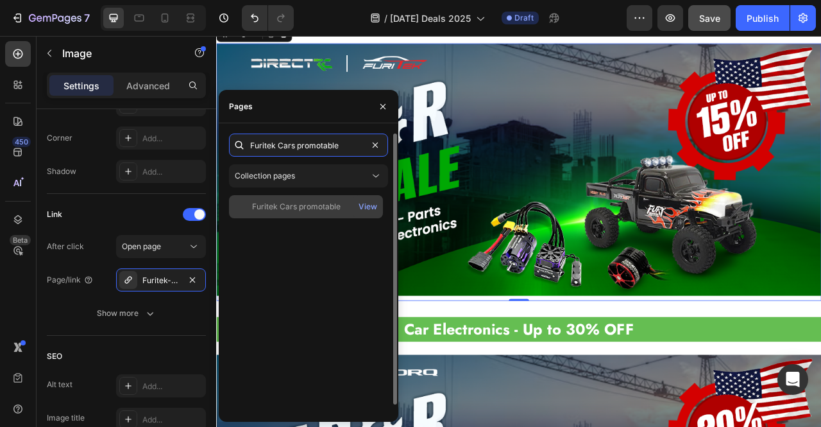
type input "Furitek Cars promotable"
click at [301, 205] on div "Furitek Cars promotable" at bounding box center [296, 207] width 89 height 12
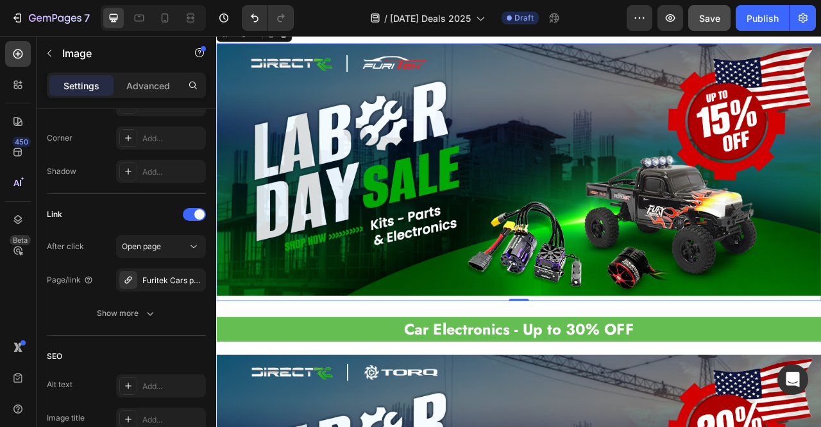
click at [526, 275] on img at bounding box center [601, 206] width 770 height 321
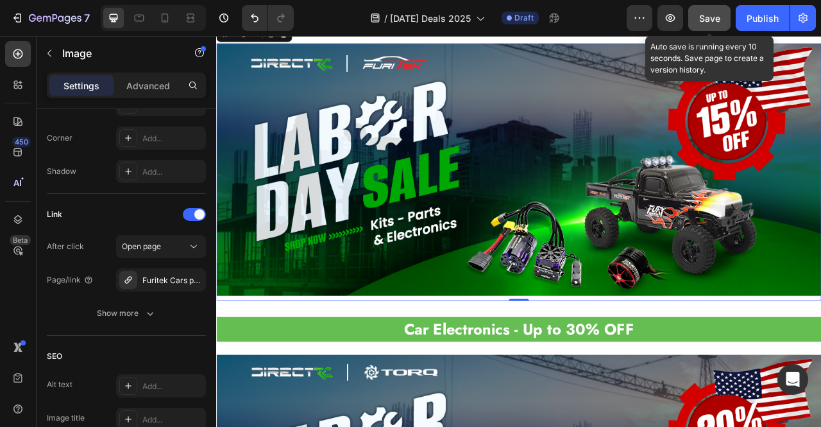
click at [712, 15] on span "Save" at bounding box center [709, 18] width 21 height 11
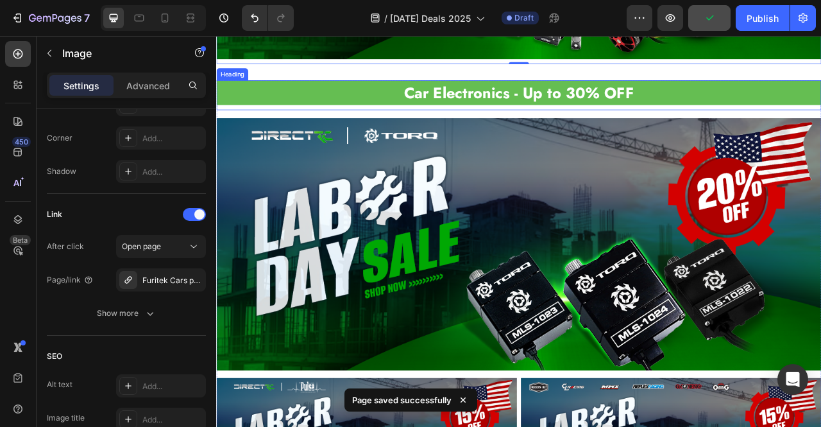
scroll to position [2124, 0]
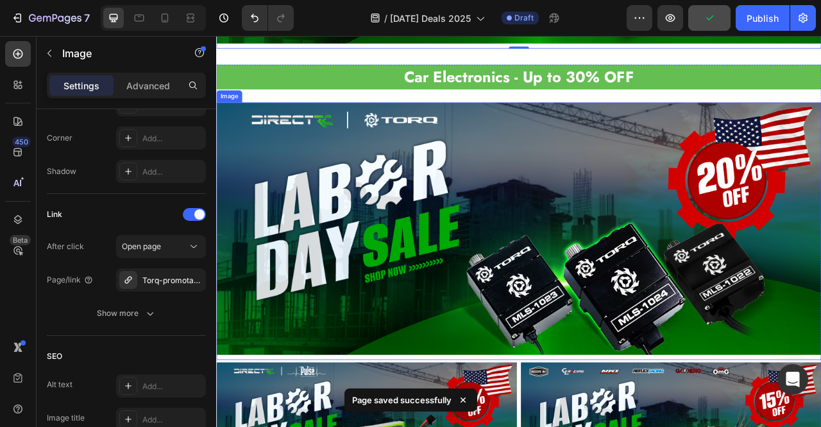
click at [677, 228] on img at bounding box center [601, 281] width 770 height 321
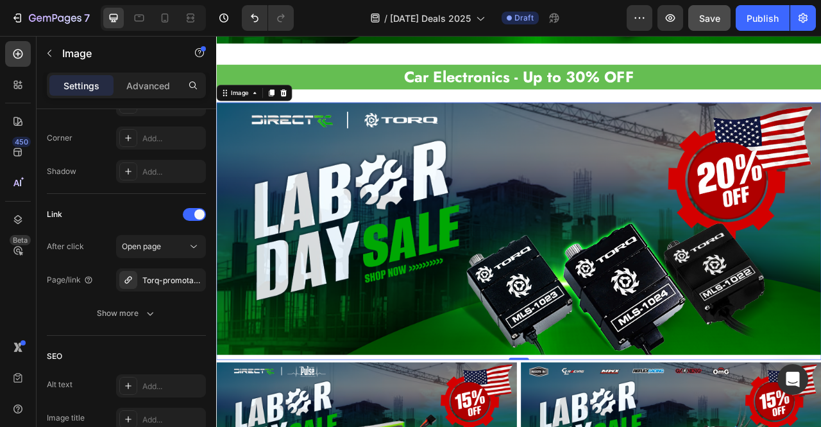
click at [545, 284] on img at bounding box center [601, 281] width 770 height 321
click at [156, 280] on div "Torq-promotable" at bounding box center [160, 281] width 37 height 12
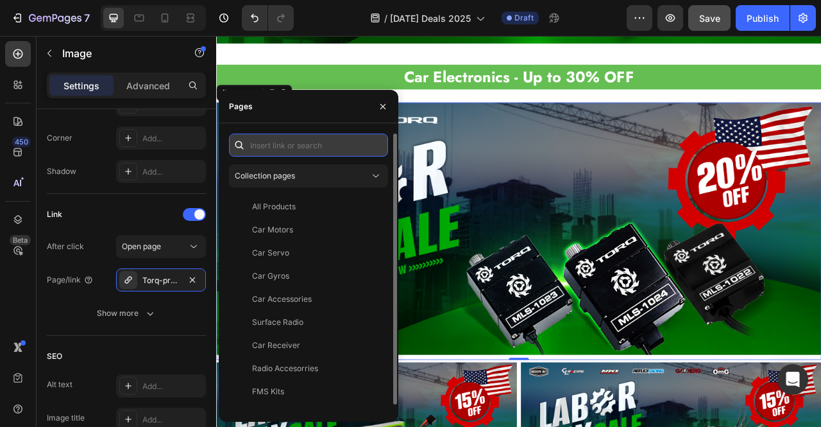
click at [300, 146] on input "text" at bounding box center [308, 144] width 159 height 23
paste input "TORQ Promotable"
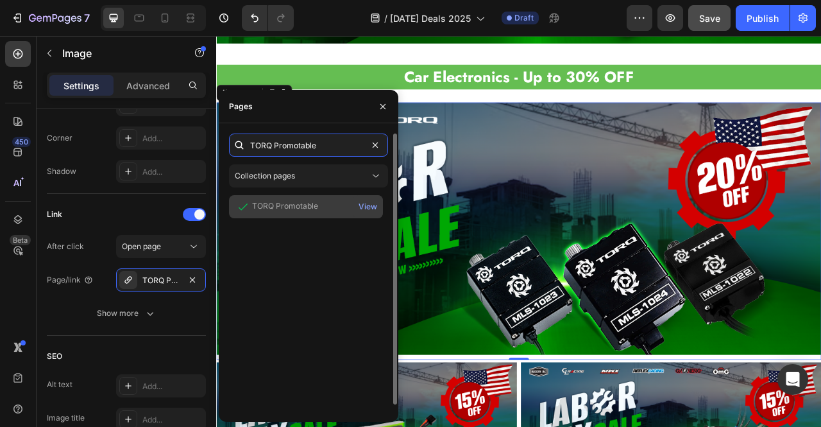
type input "TORQ Promotable"
click at [322, 211] on div "TORQ Promotable" at bounding box center [306, 206] width 144 height 13
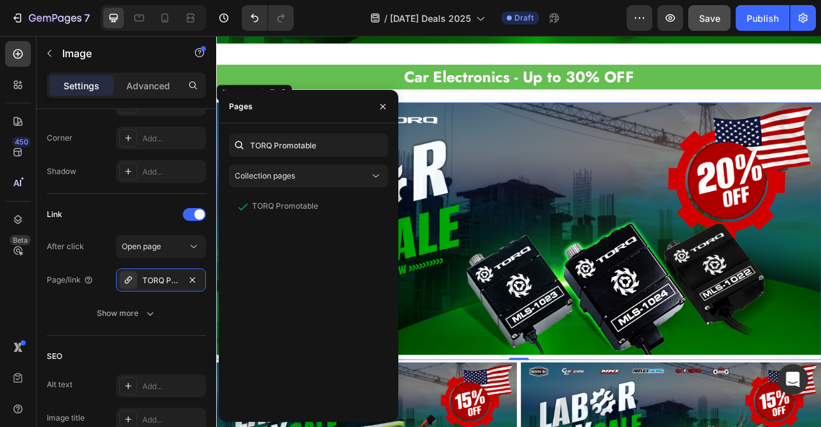
click at [528, 264] on img at bounding box center [601, 281] width 770 height 321
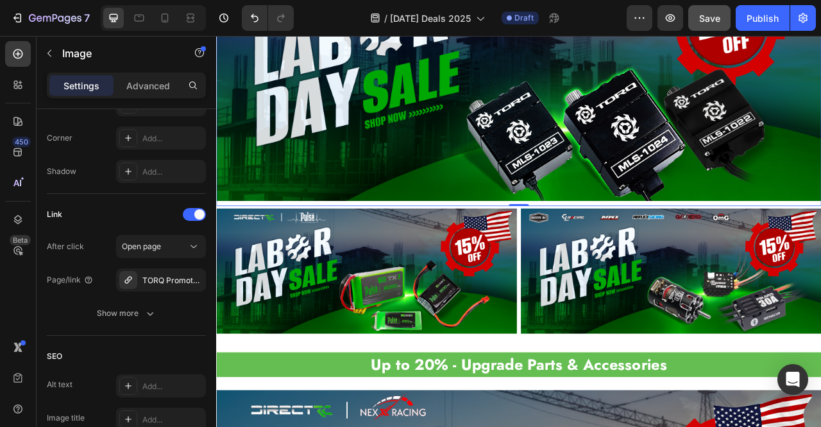
scroll to position [2317, 0]
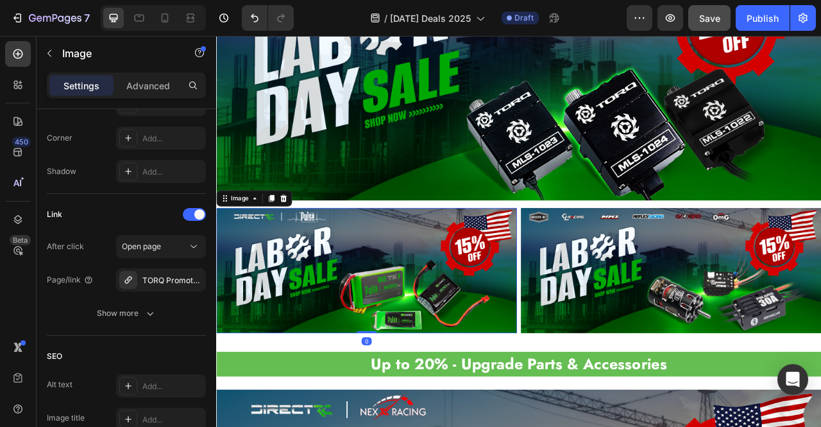
click at [475, 302] on img at bounding box center [407, 334] width 382 height 159
